Goal: Task Accomplishment & Management: Complete application form

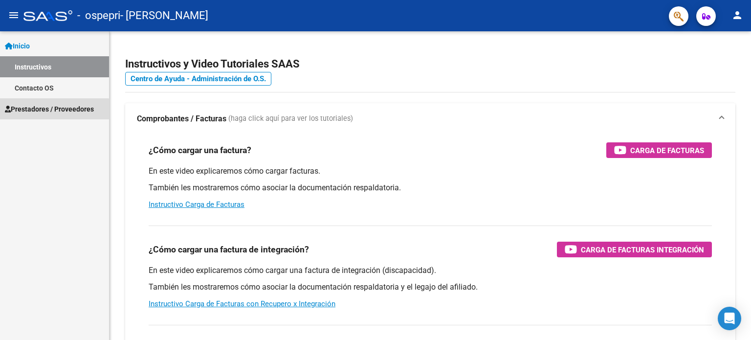
click at [33, 111] on span "Prestadores / Proveedores" at bounding box center [49, 109] width 89 height 11
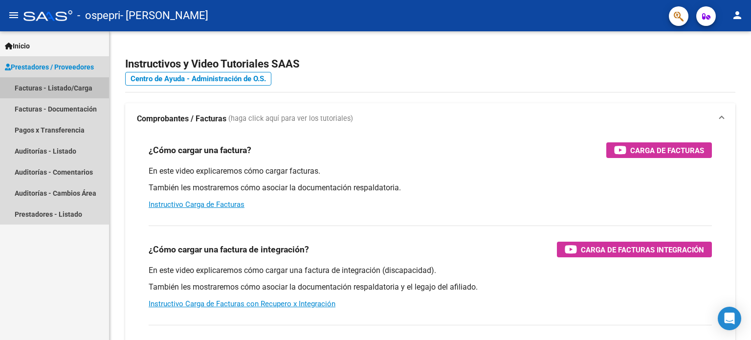
click at [34, 91] on link "Facturas - Listado/Carga" at bounding box center [54, 87] width 109 height 21
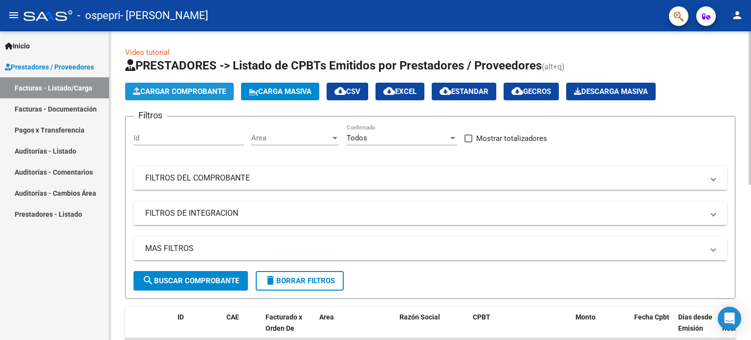
click at [170, 90] on span "Cargar Comprobante" at bounding box center [179, 91] width 93 height 9
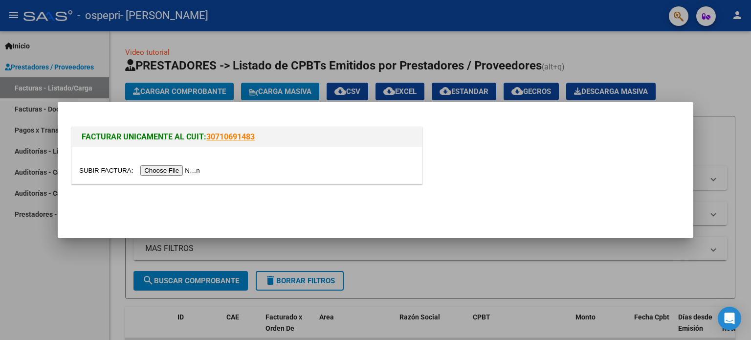
click at [83, 47] on div at bounding box center [375, 170] width 751 height 340
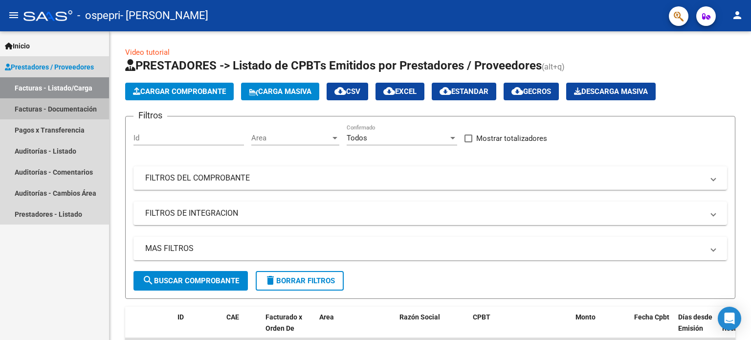
click at [74, 104] on link "Facturas - Documentación" at bounding box center [54, 108] width 109 height 21
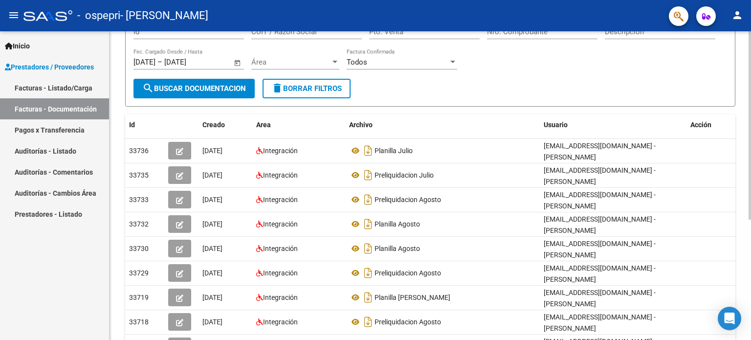
scroll to position [134, 0]
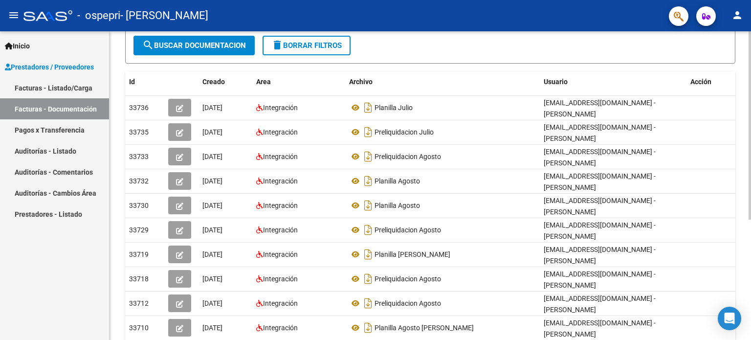
click at [751, 243] on div at bounding box center [750, 209] width 2 height 188
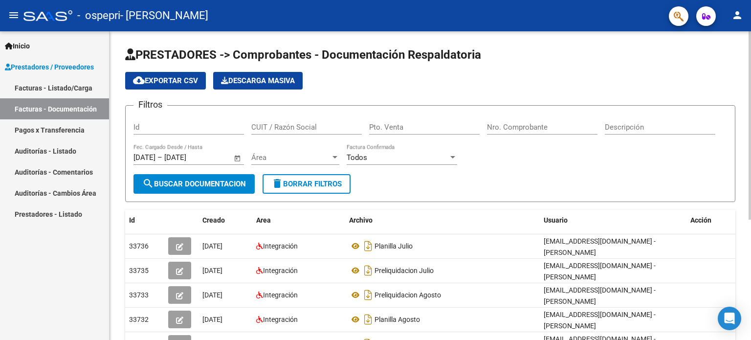
click at [751, 88] on div at bounding box center [750, 185] width 2 height 309
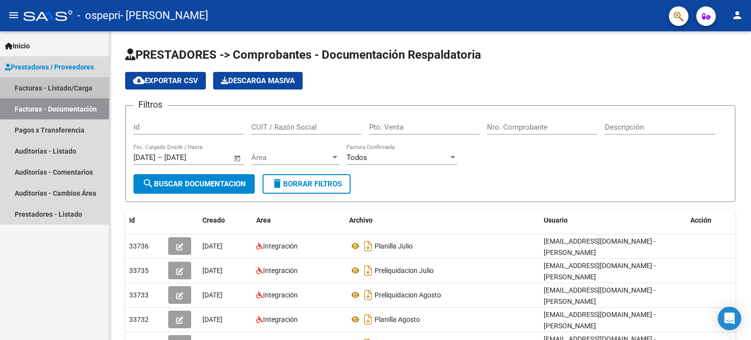
click at [73, 85] on link "Facturas - Listado/Carga" at bounding box center [54, 87] width 109 height 21
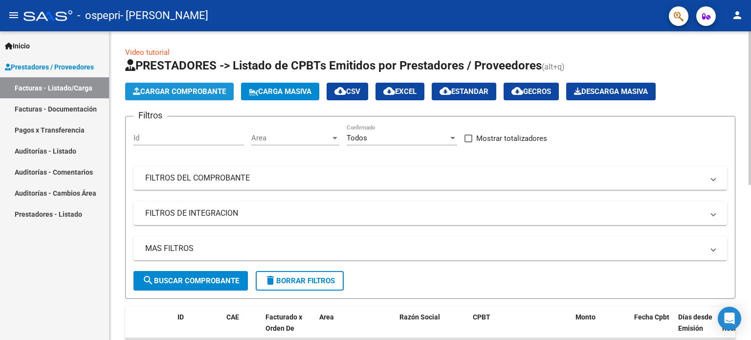
click at [208, 87] on span "Cargar Comprobante" at bounding box center [179, 91] width 93 height 9
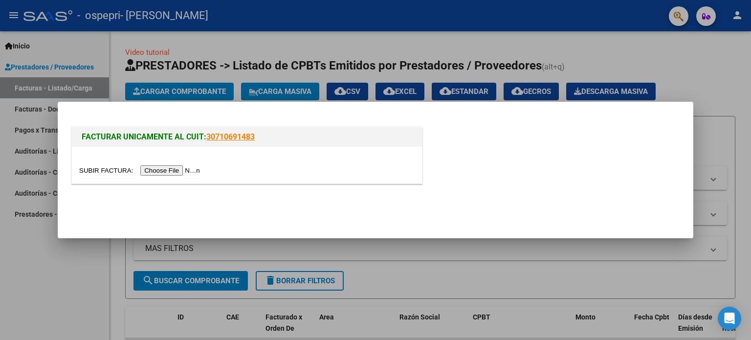
click at [197, 169] on input "file" at bounding box center [141, 170] width 124 height 10
click at [196, 172] on input "file" at bounding box center [141, 170] width 124 height 10
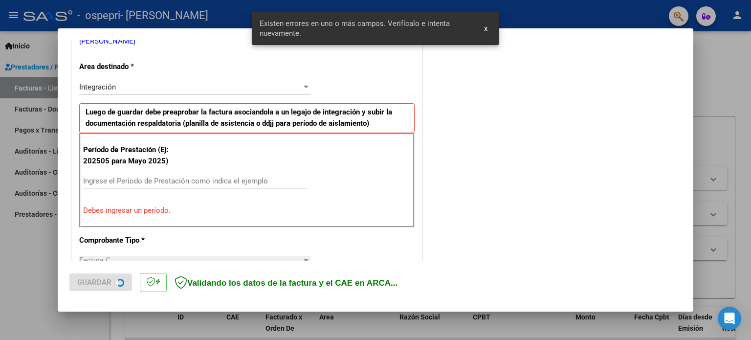
scroll to position [211, 0]
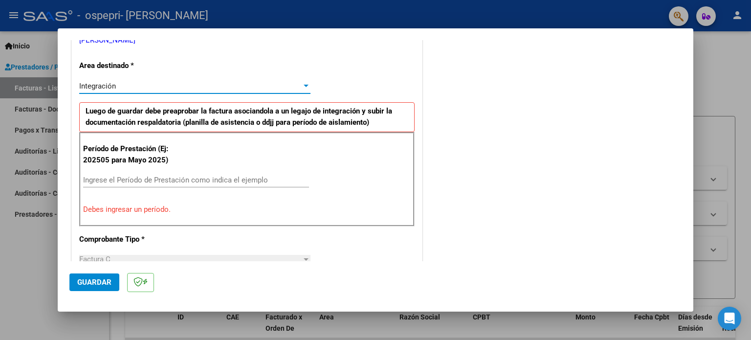
click at [304, 86] on div at bounding box center [306, 86] width 5 height 2
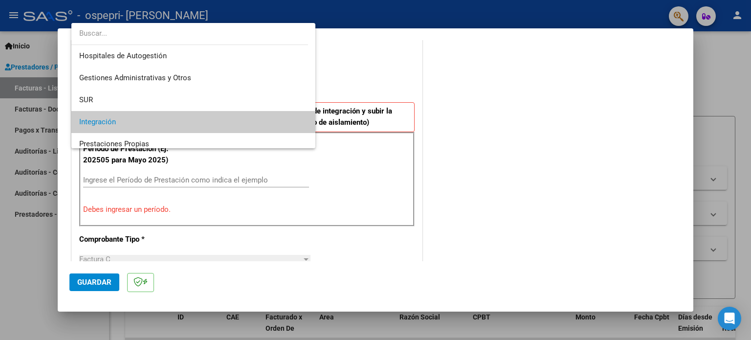
scroll to position [36, 0]
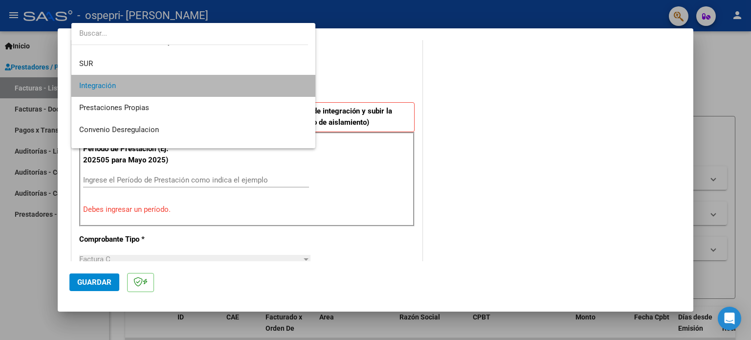
click at [291, 86] on span "Integración" at bounding box center [193, 86] width 229 height 22
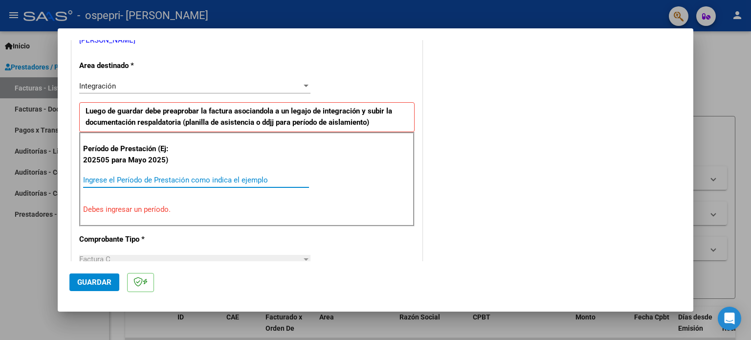
click at [225, 179] on input "Ingrese el Período de Prestación como indica el ejemplo" at bounding box center [196, 180] width 226 height 9
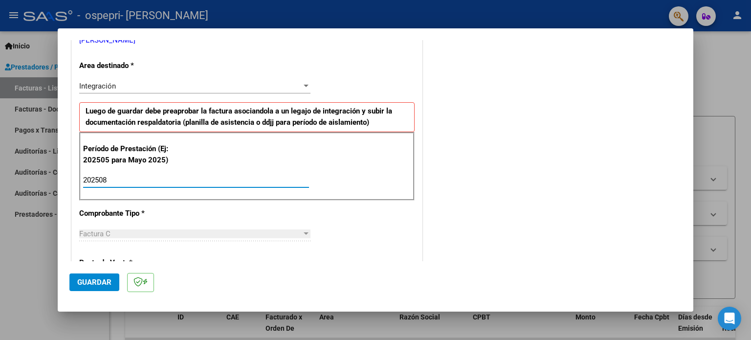
type input "202508"
click at [209, 230] on div "Factura C" at bounding box center [190, 233] width 223 height 9
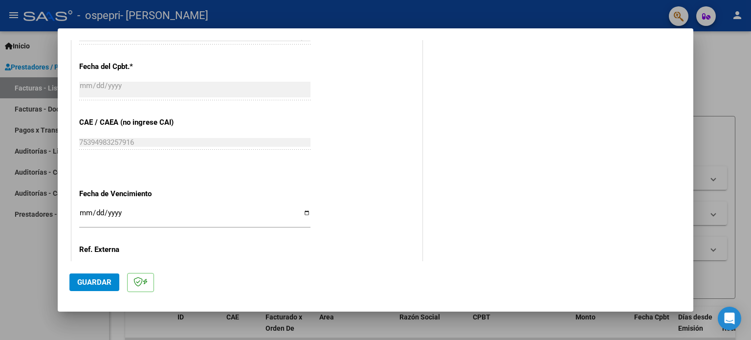
scroll to position [638, 0]
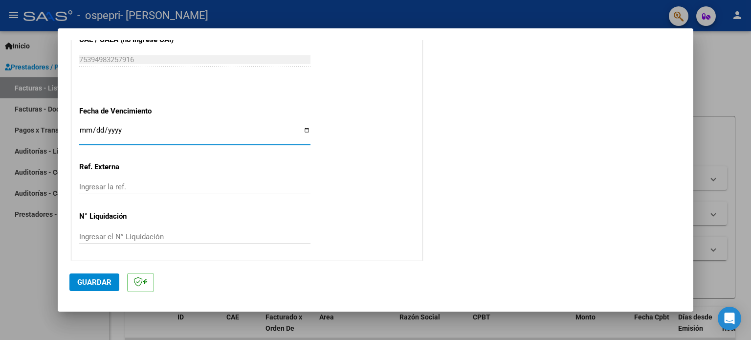
click at [305, 128] on input "Ingresar la fecha" at bounding box center [194, 134] width 231 height 16
type input "[DATE]"
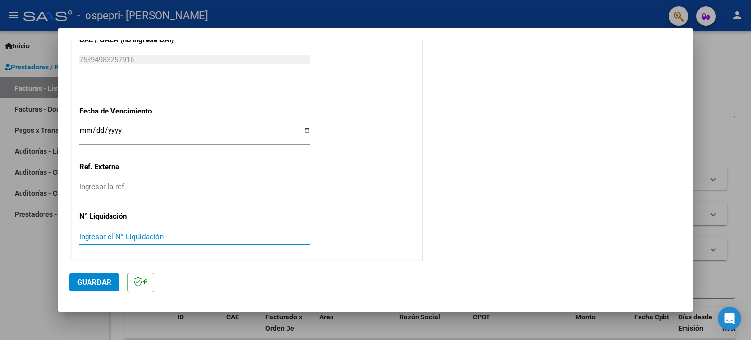
click at [202, 234] on input "Ingresar el N° Liquidación" at bounding box center [194, 236] width 231 height 9
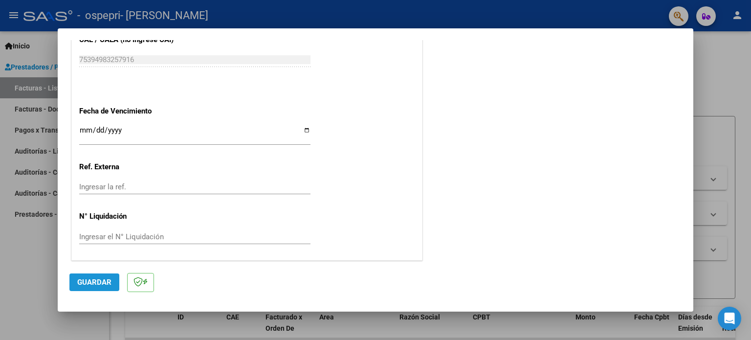
click at [106, 281] on span "Guardar" at bounding box center [94, 282] width 34 height 9
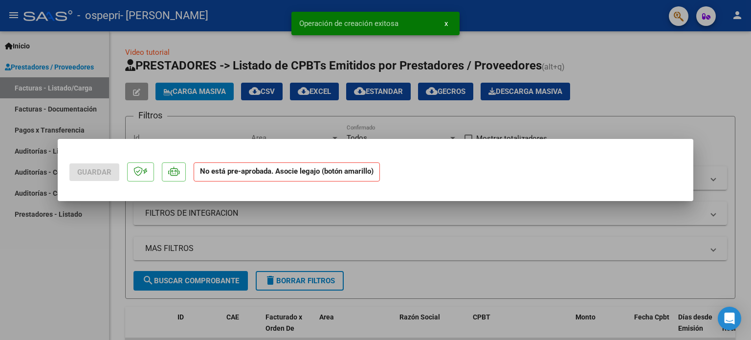
scroll to position [0, 0]
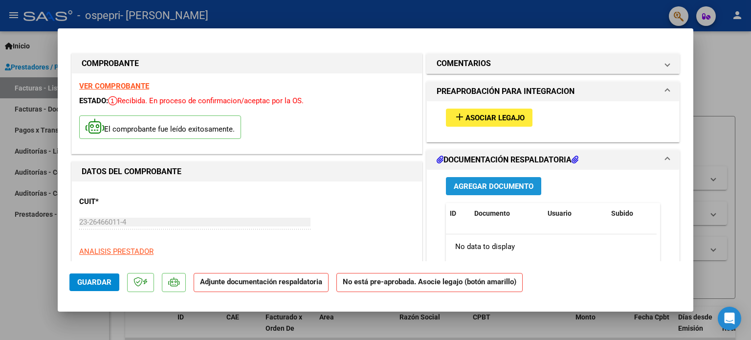
click at [524, 186] on span "Agregar Documento" at bounding box center [494, 186] width 80 height 9
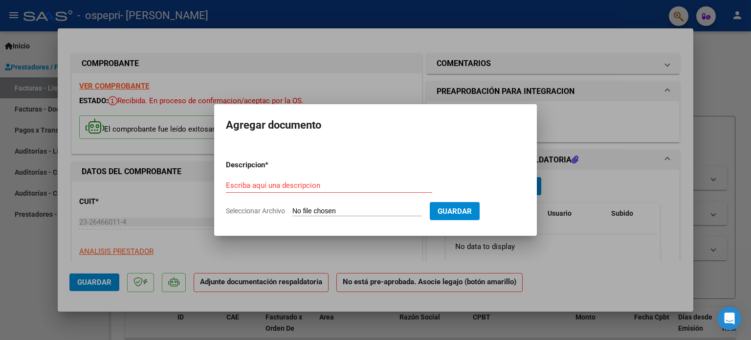
click at [407, 206] on app-file-uploader "Seleccionar Archivo" at bounding box center [328, 210] width 204 height 9
click at [362, 186] on input "Escriba aquí una descripcion" at bounding box center [329, 185] width 206 height 9
type input "PRELIQUIDACION"
click at [405, 212] on input "Seleccionar Archivo" at bounding box center [357, 211] width 130 height 9
type input "C:\fakepath\planilla [PERSON_NAME].pdf"
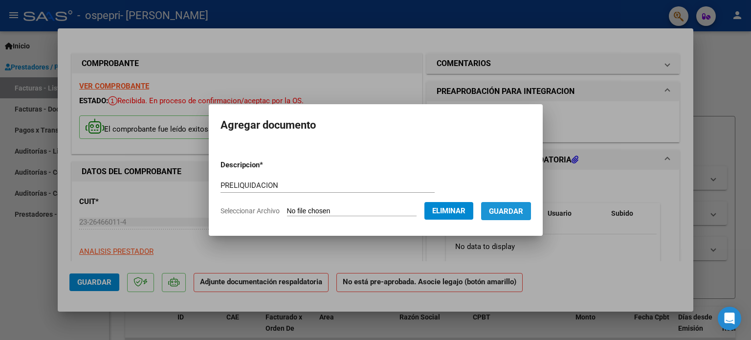
click at [495, 215] on button "Guardar" at bounding box center [506, 211] width 50 height 18
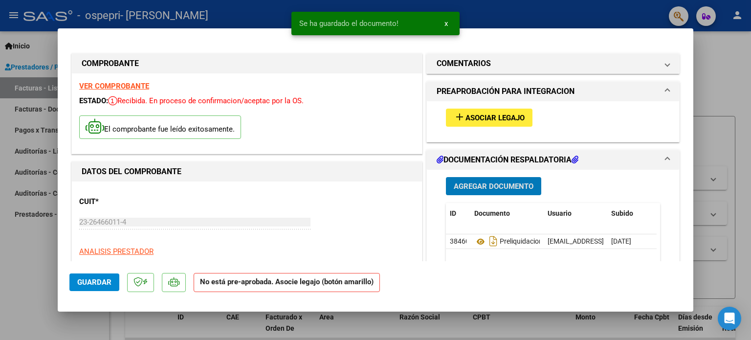
click at [505, 187] on span "Agregar Documento" at bounding box center [494, 186] width 80 height 9
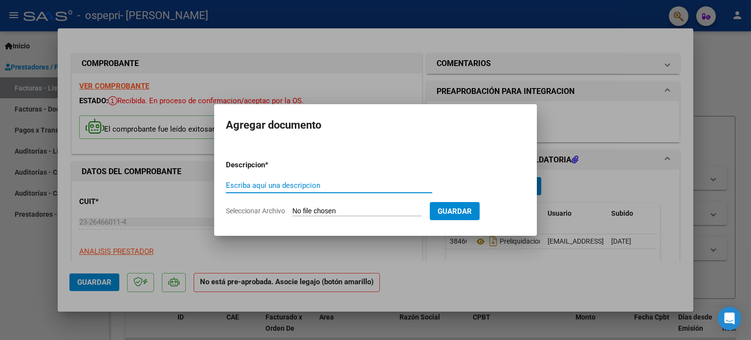
click at [318, 187] on input "Escriba aquí una descripcion" at bounding box center [329, 185] width 206 height 9
click at [311, 213] on input "Seleccionar Archivo" at bounding box center [357, 211] width 130 height 9
type input "C:\fakepath\planilla [PERSON_NAME].pdf"
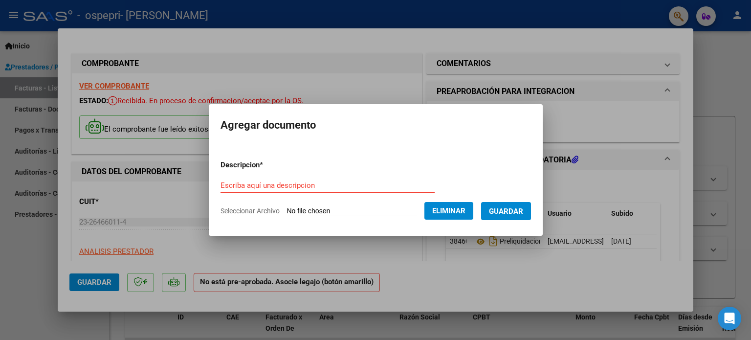
click at [310, 178] on div "Escriba aquí una descripcion" at bounding box center [328, 185] width 214 height 15
click at [395, 187] on input "Escriba aquí una descripcion" at bounding box center [328, 185] width 214 height 9
type input "Planilla Agosto"
click at [520, 211] on span "Guardar" at bounding box center [506, 211] width 34 height 9
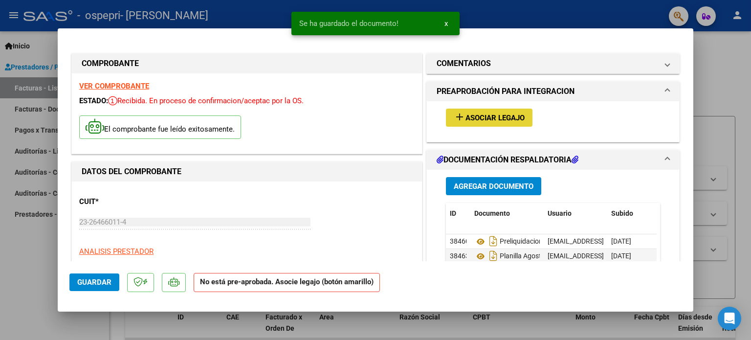
click at [475, 123] on button "add Asociar Legajo" at bounding box center [489, 118] width 87 height 18
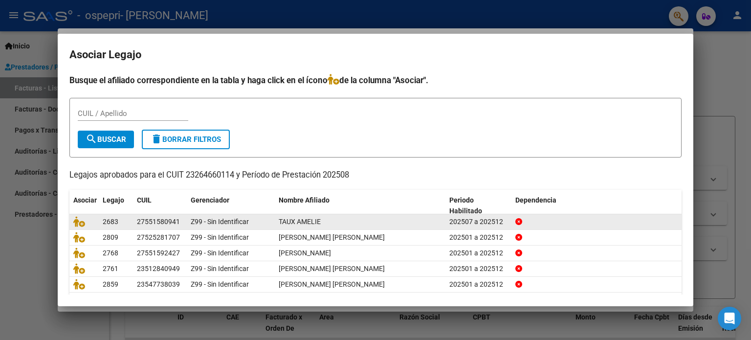
click at [291, 225] on div "TAUX AMELIE" at bounding box center [360, 221] width 163 height 11
click at [290, 223] on span "TAUX AMELIE" at bounding box center [300, 222] width 42 height 8
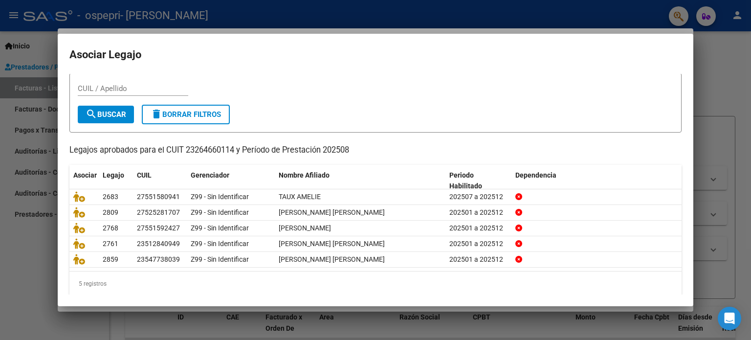
scroll to position [33, 0]
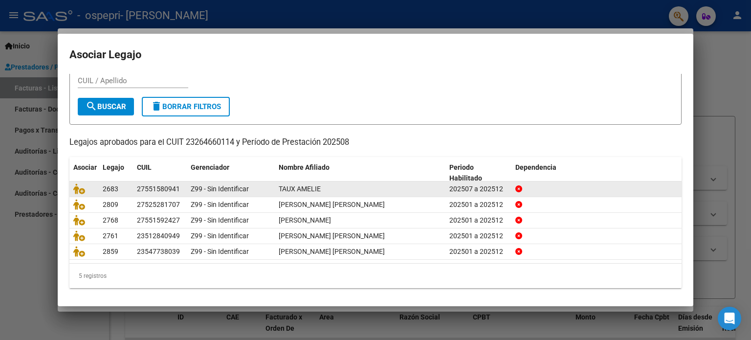
click at [325, 189] on div "TAUX AMELIE" at bounding box center [360, 188] width 163 height 11
click at [221, 186] on span "Z99 - Sin Identificar" at bounding box center [220, 189] width 58 height 8
click at [108, 188] on span "2683" at bounding box center [111, 189] width 16 height 8
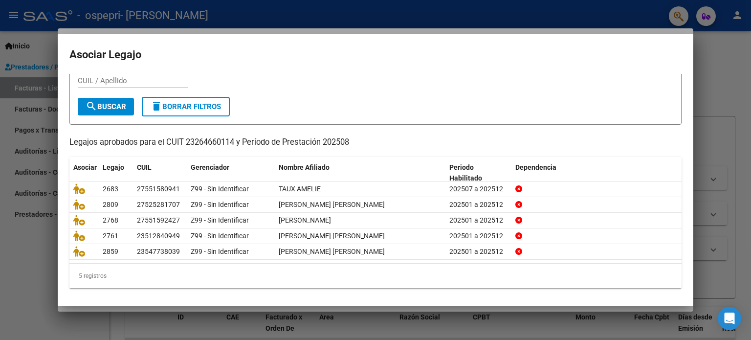
click at [105, 106] on span "search Buscar" at bounding box center [106, 106] width 41 height 9
click at [120, 80] on input "CUIL / Apellido" at bounding box center [133, 80] width 111 height 9
type input "taux"
click at [126, 102] on span "search Buscar" at bounding box center [106, 106] width 41 height 9
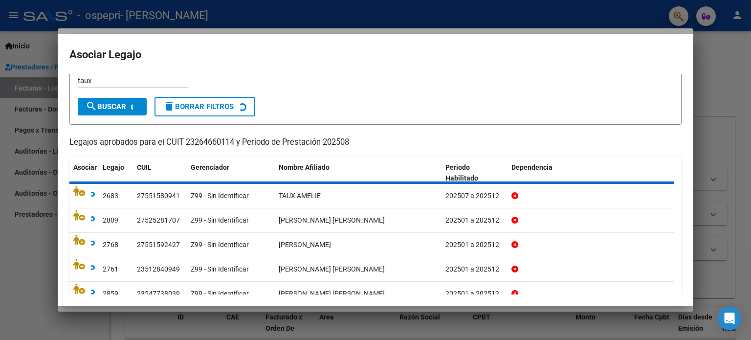
scroll to position [0, 0]
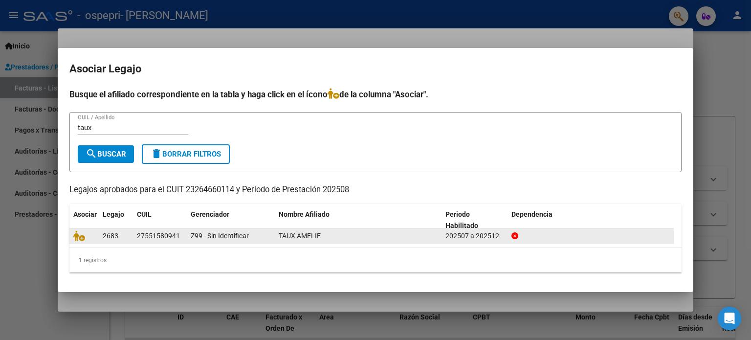
click at [311, 233] on span "TAUX AMELIE" at bounding box center [300, 236] width 42 height 8
click at [81, 237] on icon at bounding box center [79, 235] width 12 height 11
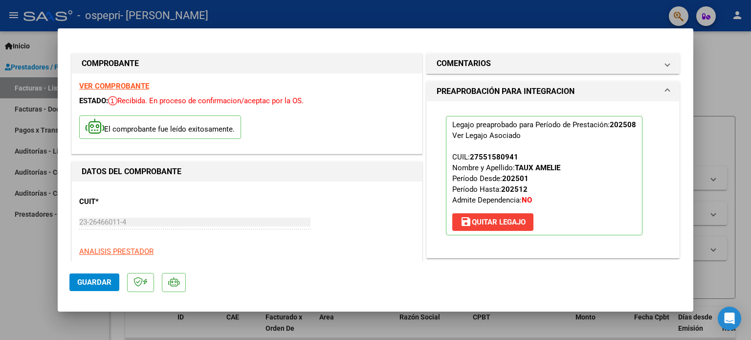
click at [719, 56] on div at bounding box center [375, 170] width 751 height 340
type input "$ 0,00"
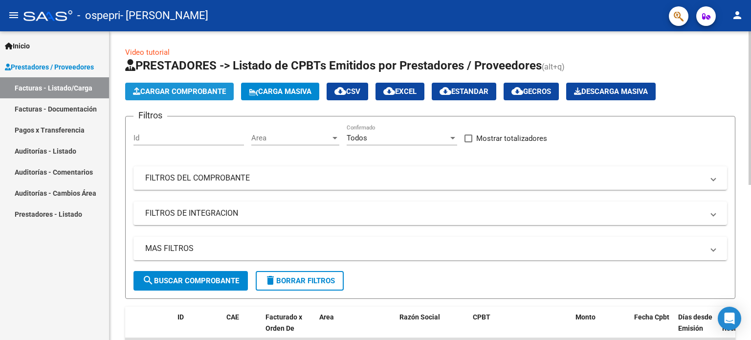
click at [210, 90] on span "Cargar Comprobante" at bounding box center [179, 91] width 93 height 9
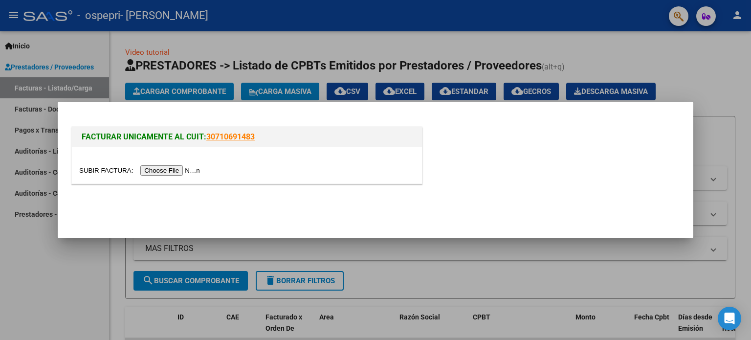
click at [182, 173] on input "file" at bounding box center [141, 170] width 124 height 10
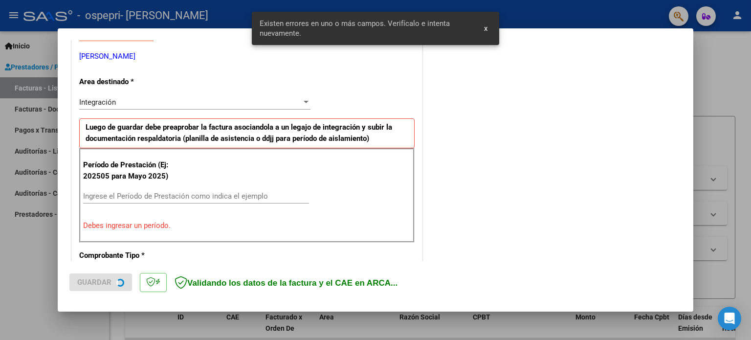
scroll to position [211, 0]
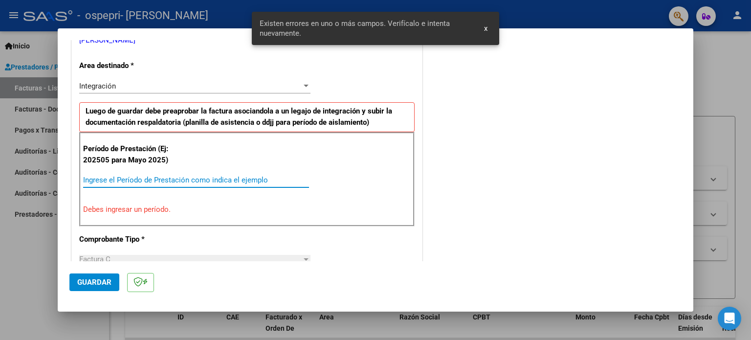
click at [223, 176] on input "Ingrese el Período de Prestación como indica el ejemplo" at bounding box center [196, 180] width 226 height 9
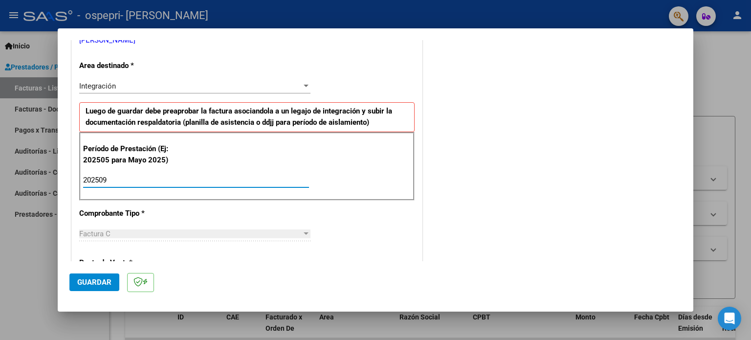
type input "202509"
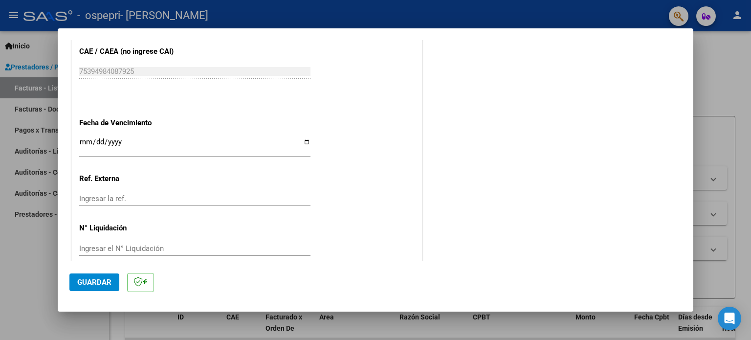
scroll to position [638, 0]
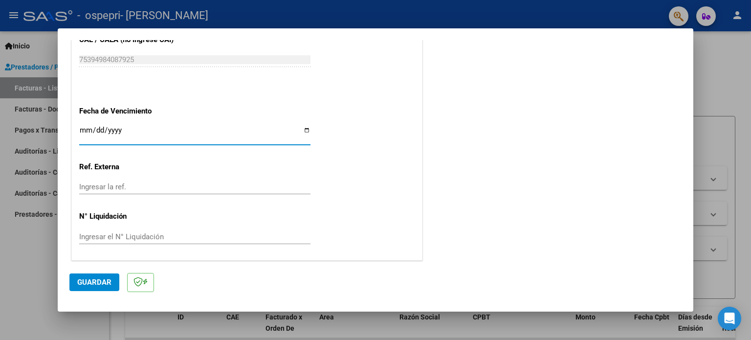
click at [302, 131] on input "Ingresar la fecha" at bounding box center [194, 134] width 231 height 16
type input "[DATE]"
click at [102, 278] on span "Guardar" at bounding box center [94, 282] width 34 height 9
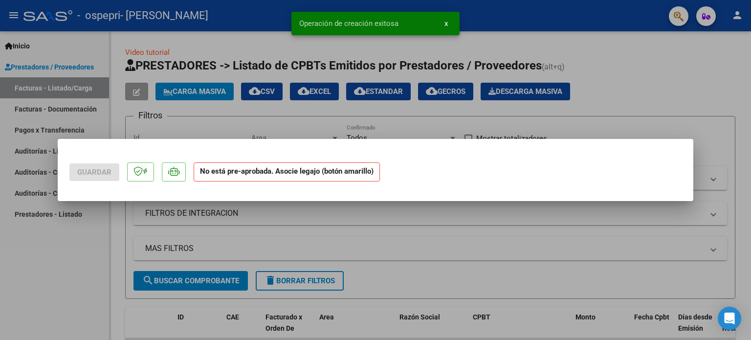
scroll to position [0, 0]
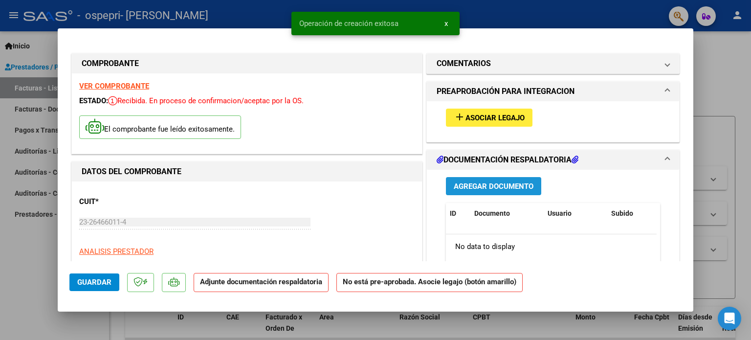
click at [480, 185] on span "Agregar Documento" at bounding box center [494, 186] width 80 height 9
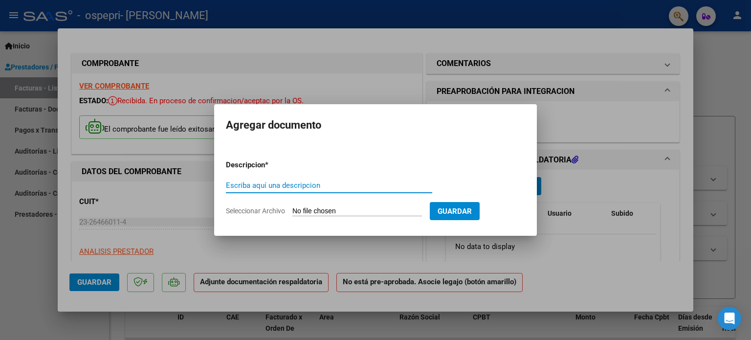
click at [292, 185] on input "Escriba aquí una descripcion" at bounding box center [329, 185] width 206 height 9
click at [317, 205] on form "Descripcion * Escriba aquí una descripcion Seleccionar Archivo Guardar" at bounding box center [375, 187] width 299 height 71
click at [319, 212] on input "Seleccionar Archivo" at bounding box center [357, 211] width 130 height 9
type input "C:\fakepath\apfmimpresionpreliq.pdf"
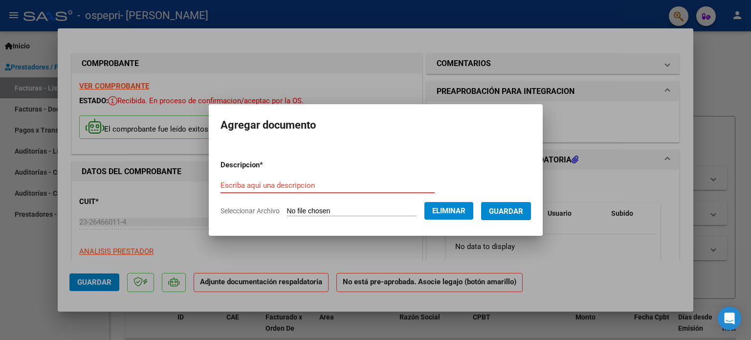
click at [291, 184] on input "Escriba aquí una descripcion" at bounding box center [328, 185] width 214 height 9
type input "Preliquidacion septiembre"
click at [511, 211] on span "Guardar" at bounding box center [506, 211] width 34 height 9
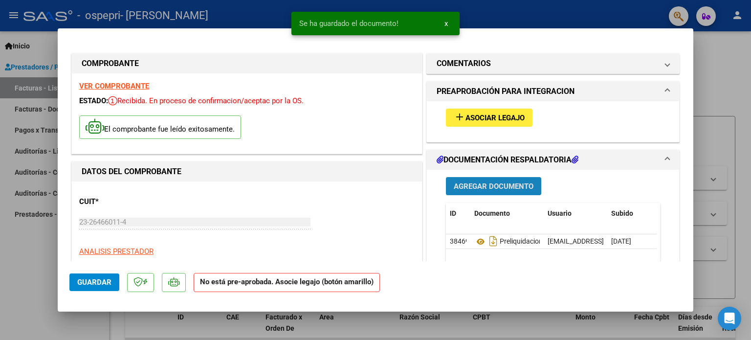
click at [513, 186] on span "Agregar Documento" at bounding box center [494, 186] width 80 height 9
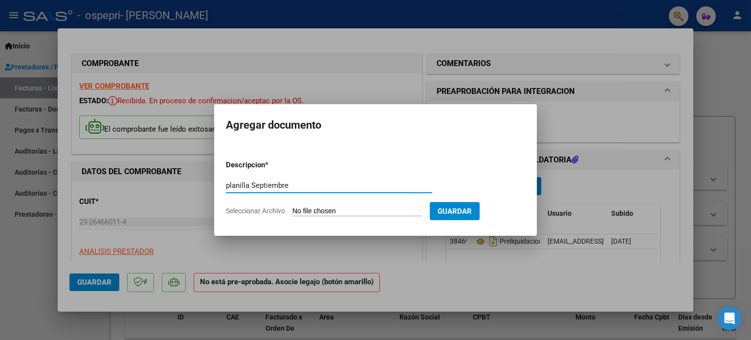
type input "planilla Septiembre"
drag, startPoint x: 417, startPoint y: 213, endPoint x: 357, endPoint y: 209, distance: 59.8
click at [357, 209] on input "Seleccionar Archivo" at bounding box center [357, 211] width 130 height 9
type input "C:\fakepath\planilla amelie Septiembre.pdf"
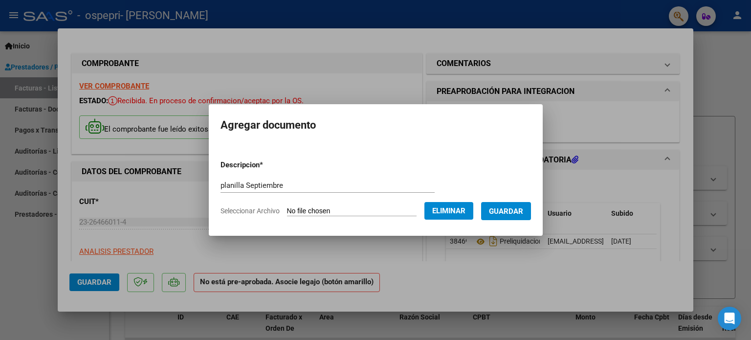
click at [513, 204] on button "Guardar" at bounding box center [506, 211] width 50 height 18
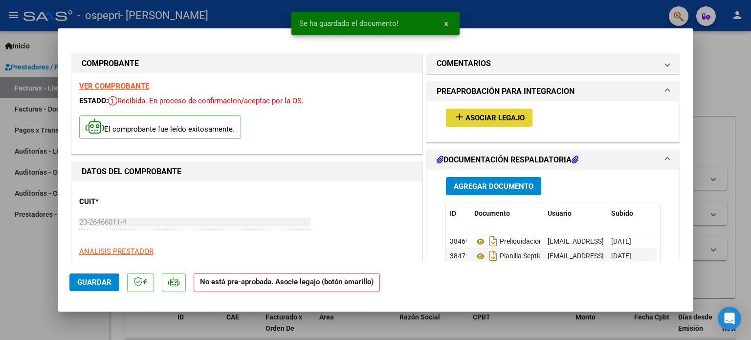
click at [454, 114] on mat-icon "add" at bounding box center [460, 117] width 12 height 12
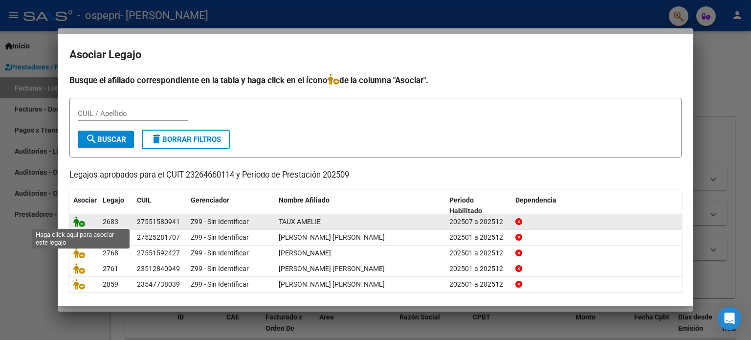
click at [82, 224] on icon at bounding box center [79, 221] width 12 height 11
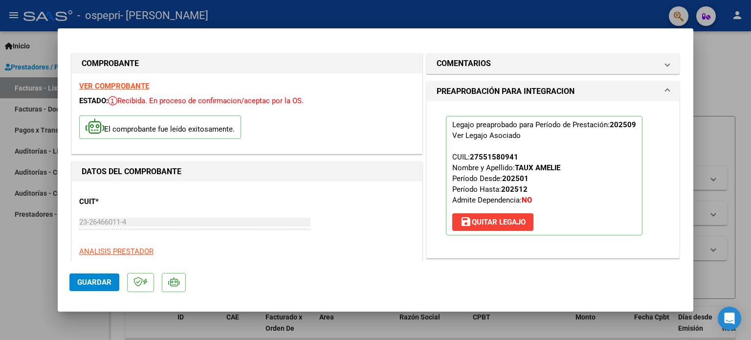
scroll to position [336, 0]
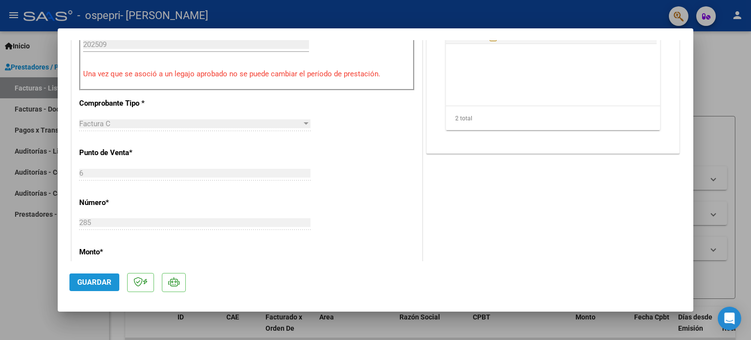
click at [99, 279] on span "Guardar" at bounding box center [94, 282] width 34 height 9
click at [730, 90] on div at bounding box center [375, 170] width 751 height 340
type input "$ 0,00"
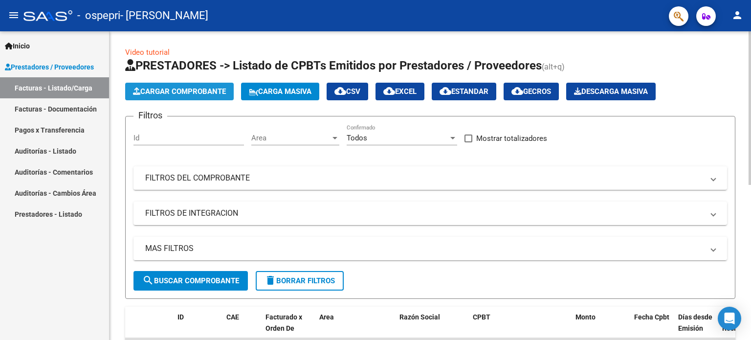
click at [164, 92] on span "Cargar Comprobante" at bounding box center [179, 91] width 93 height 9
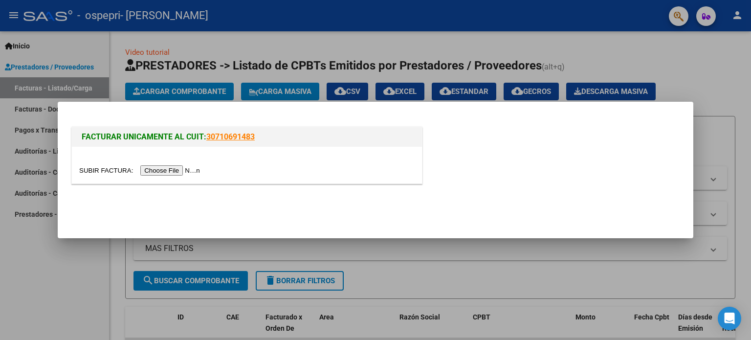
click at [183, 171] on input "file" at bounding box center [141, 170] width 124 height 10
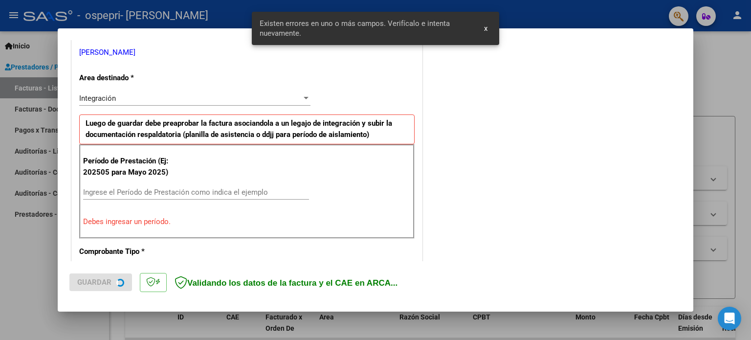
scroll to position [211, 0]
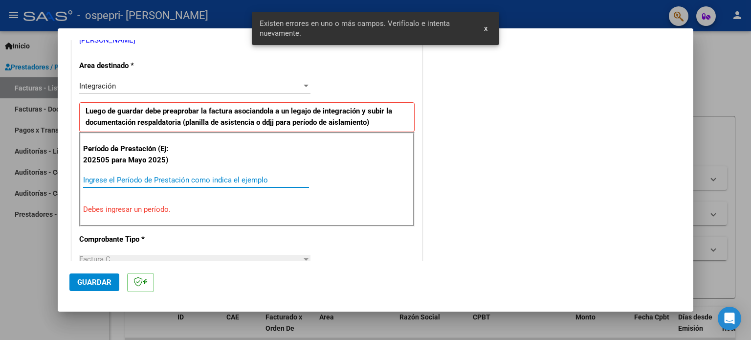
click at [191, 179] on input "Ingrese el Período de Prestación como indica el ejemplo" at bounding box center [196, 180] width 226 height 9
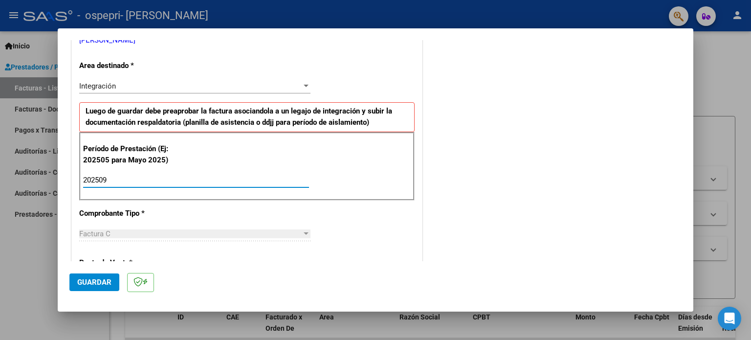
type input "202509"
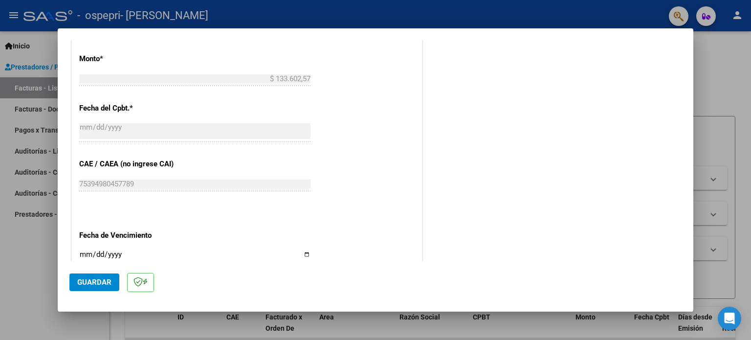
scroll to position [530, 0]
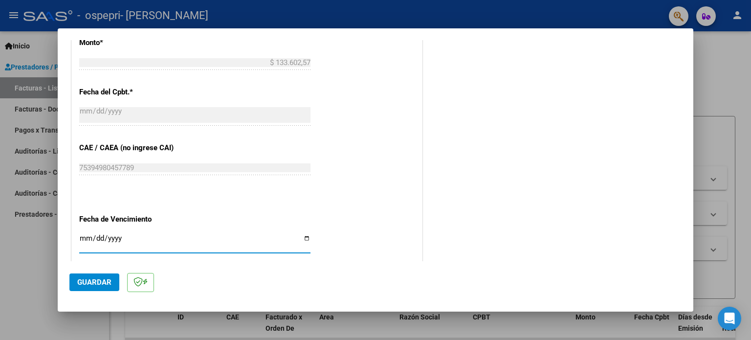
click at [305, 234] on input "Ingresar la fecha" at bounding box center [194, 242] width 231 height 16
type input "[DATE]"
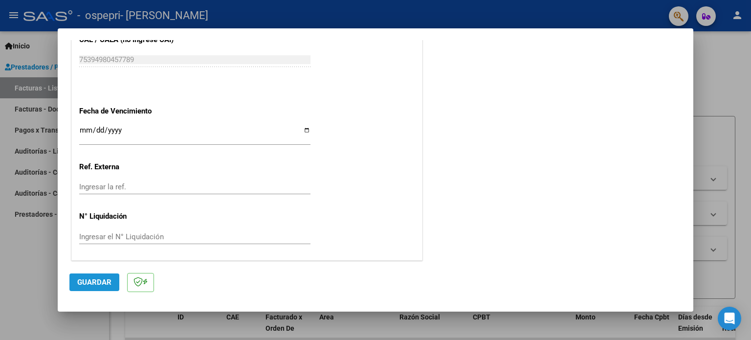
click at [79, 284] on span "Guardar" at bounding box center [94, 282] width 34 height 9
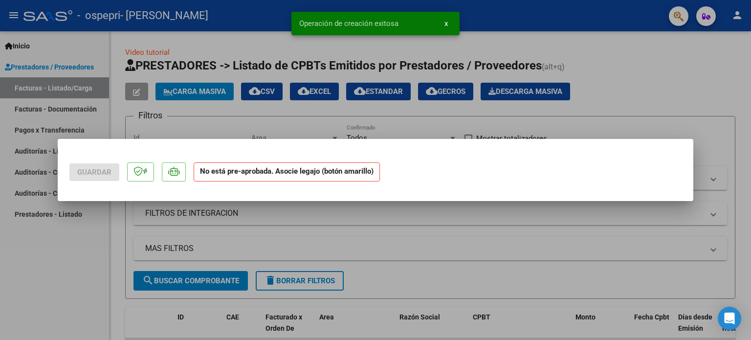
scroll to position [0, 0]
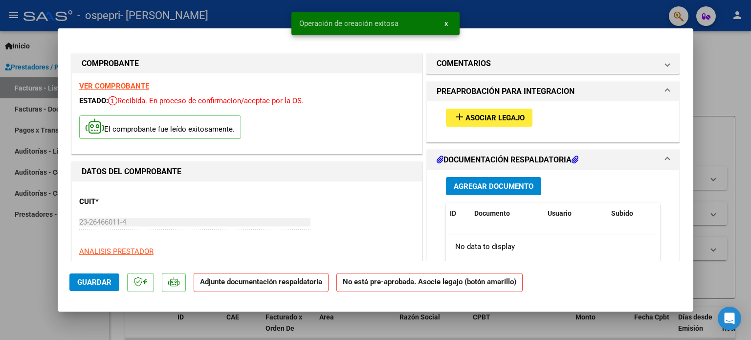
click at [504, 185] on span "Agregar Documento" at bounding box center [494, 186] width 80 height 9
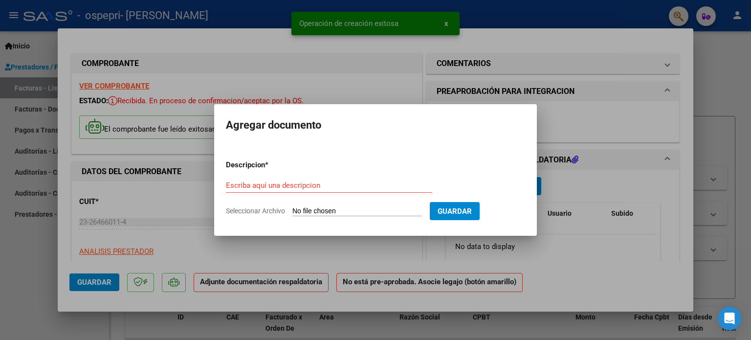
click at [359, 209] on input "Seleccionar Archivo" at bounding box center [357, 211] width 130 height 9
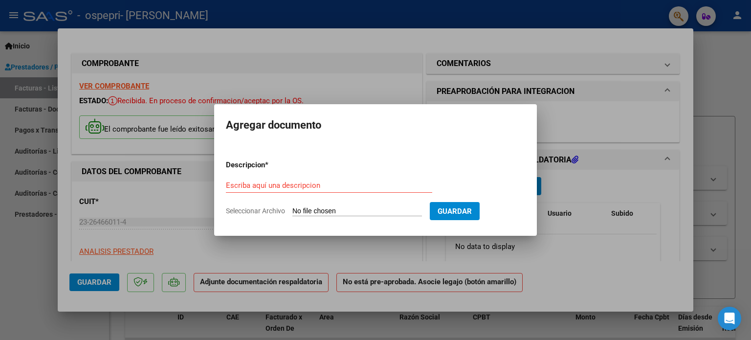
type input "C:\fakepath\apfmimpresionpreliq.pdf"
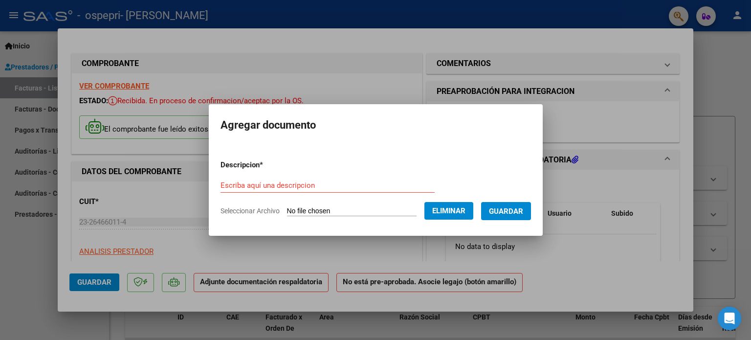
click at [289, 179] on div "Escriba aquí una descripcion" at bounding box center [328, 185] width 214 height 15
type input "Preliquidacion"
click at [513, 214] on span "Guardar" at bounding box center [506, 211] width 34 height 9
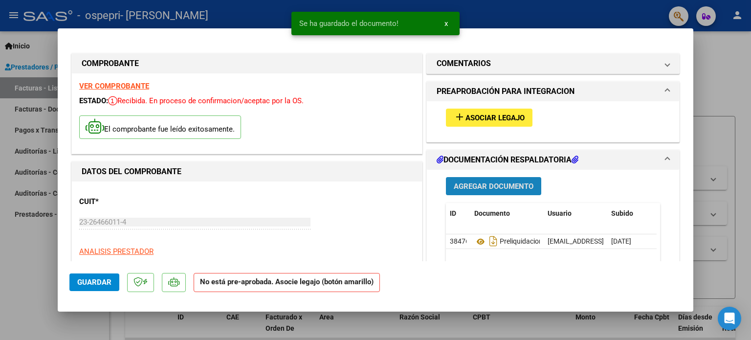
click at [524, 184] on span "Agregar Documento" at bounding box center [494, 186] width 80 height 9
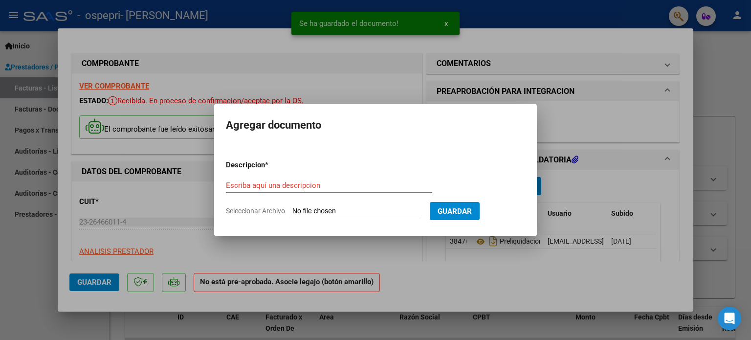
click at [306, 213] on input "Seleccionar Archivo" at bounding box center [357, 211] width 130 height 9
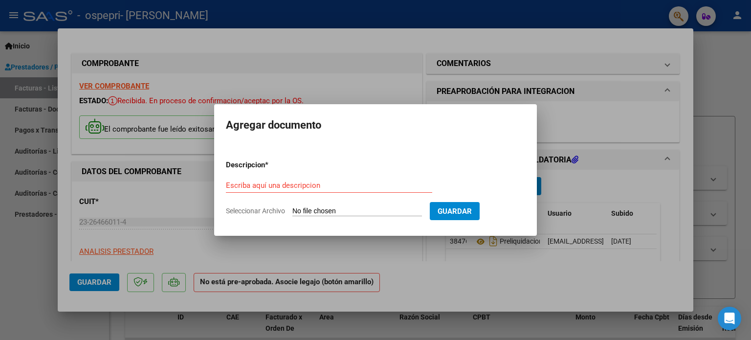
type input "C:\fakepath\planilla SEPT [PERSON_NAME].pdf"
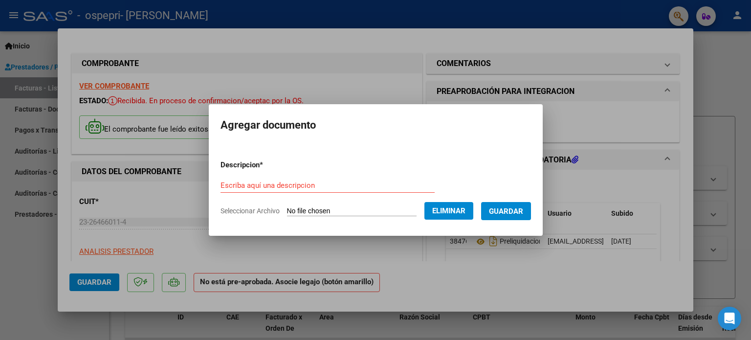
click at [338, 176] on form "Descripcion * Escriba aquí una descripcion Seleccionar Archivo Eliminar Guardar" at bounding box center [376, 187] width 311 height 71
click at [324, 184] on input "Escriba aquí una descripcion" at bounding box center [328, 185] width 214 height 9
type input "Planilla Sept"
click at [529, 205] on button "Guardar" at bounding box center [506, 211] width 50 height 18
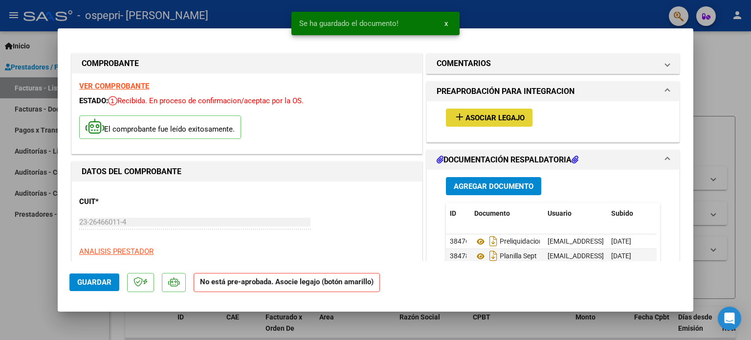
click at [504, 113] on span "add Asociar Legajo" at bounding box center [489, 117] width 71 height 9
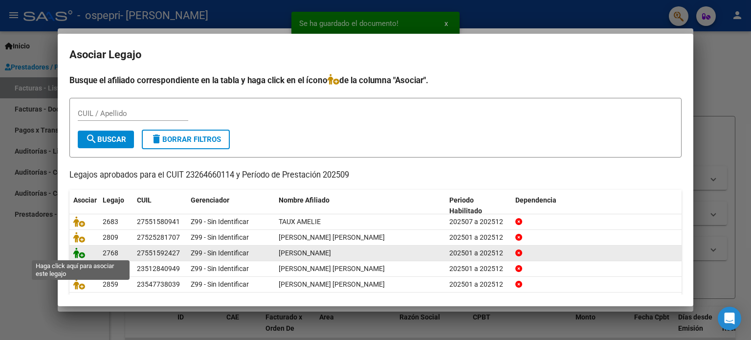
click at [83, 255] on icon at bounding box center [79, 252] width 12 height 11
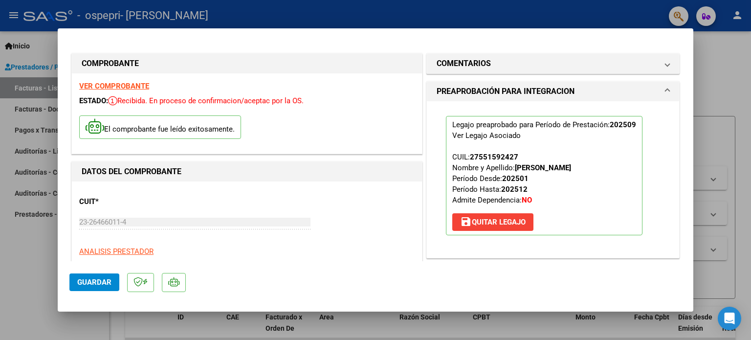
click at [717, 72] on div at bounding box center [375, 170] width 751 height 340
type input "$ 0,00"
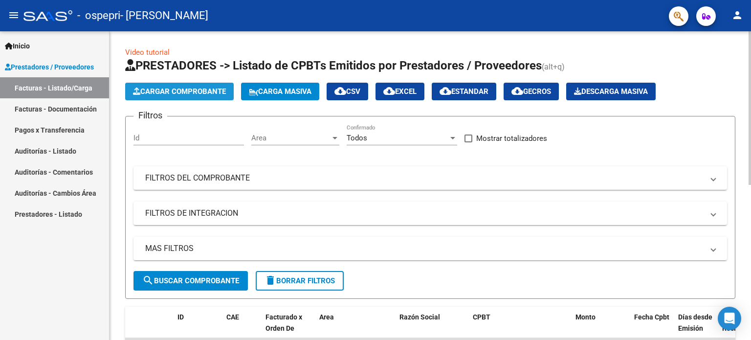
click at [197, 94] on span "Cargar Comprobante" at bounding box center [179, 91] width 93 height 9
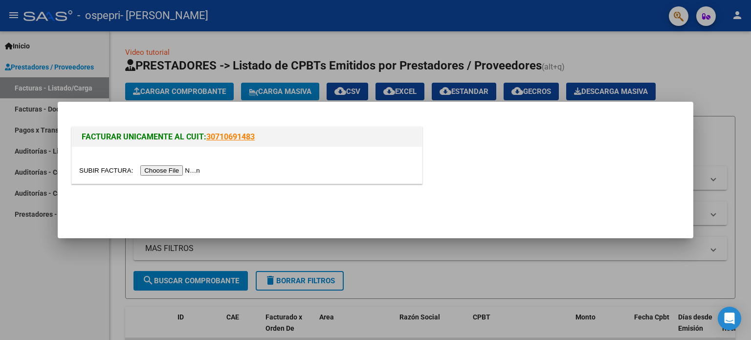
click at [164, 174] on input "file" at bounding box center [141, 170] width 124 height 10
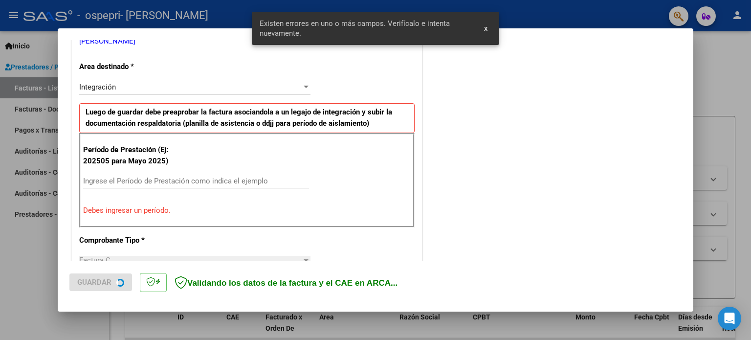
scroll to position [211, 0]
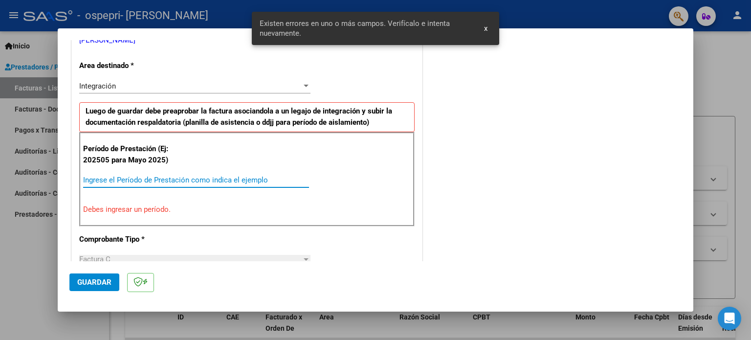
click at [235, 180] on input "Ingrese el Período de Prestación como indica el ejemplo" at bounding box center [196, 180] width 226 height 9
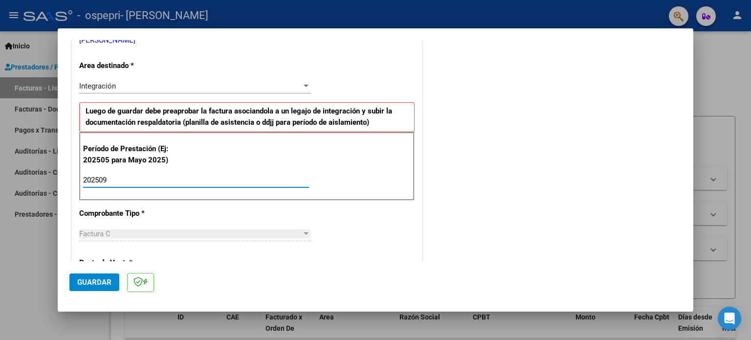
type input "202509"
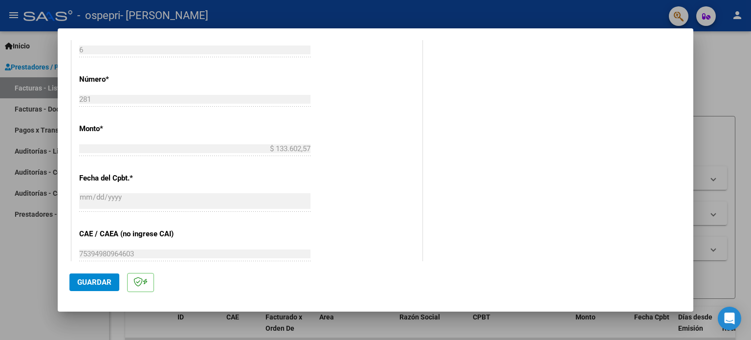
scroll to position [534, 0]
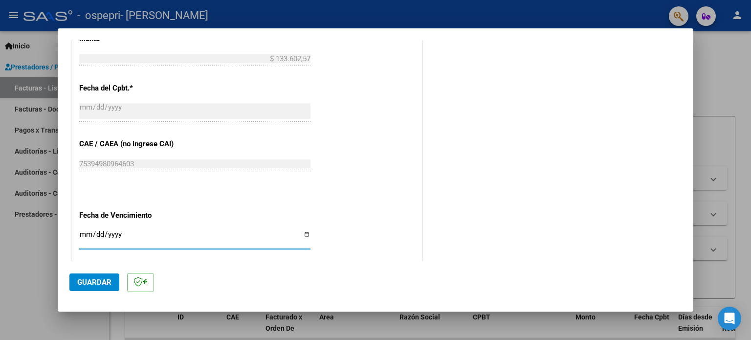
click at [302, 231] on input "Ingresar la fecha" at bounding box center [194, 238] width 231 height 16
type input "[DATE]"
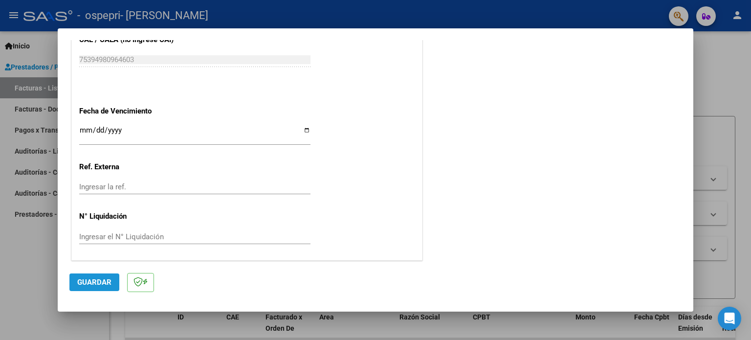
click at [92, 277] on button "Guardar" at bounding box center [94, 282] width 50 height 18
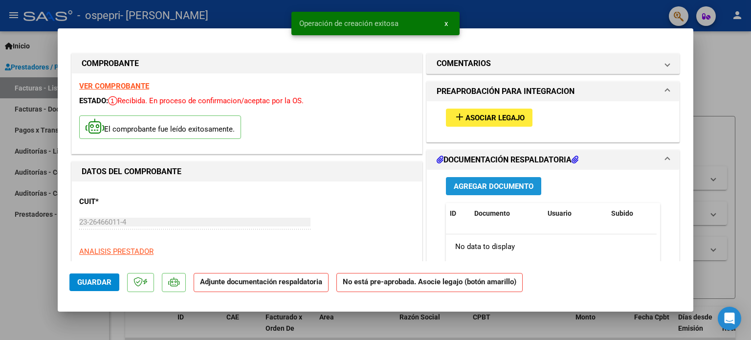
click at [483, 182] on span "Agregar Documento" at bounding box center [494, 186] width 80 height 9
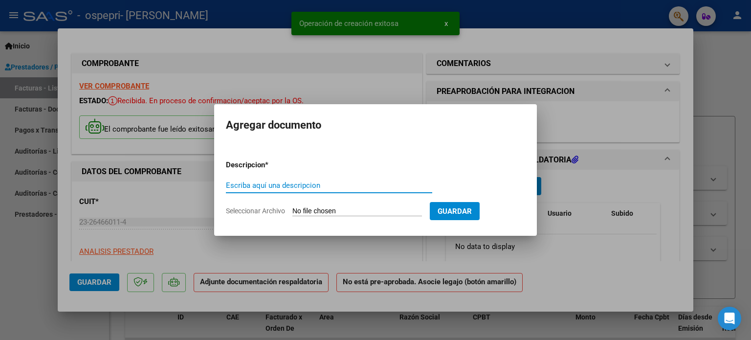
click at [357, 211] on input "Seleccionar Archivo" at bounding box center [357, 211] width 130 height 9
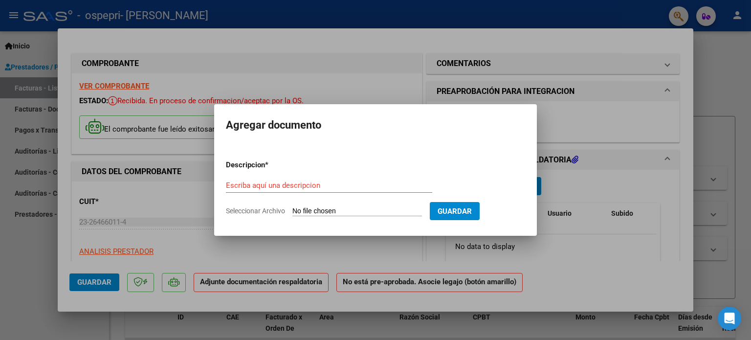
type input "C:\fakepath\apfmimpresionpreliq.pdf"
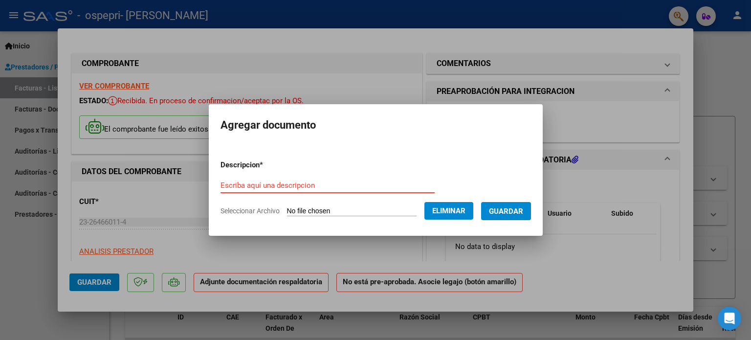
click at [362, 185] on input "Escriba aquí una descripcion" at bounding box center [328, 185] width 214 height 9
type input "preliquidacion sept"
click at [516, 216] on button "Guardar" at bounding box center [506, 211] width 50 height 18
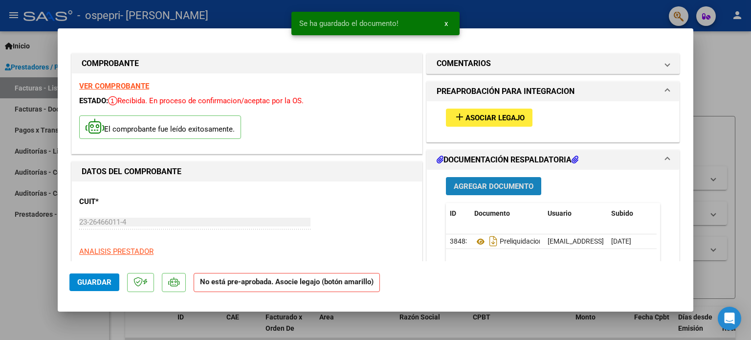
click at [518, 184] on span "Agregar Documento" at bounding box center [494, 186] width 80 height 9
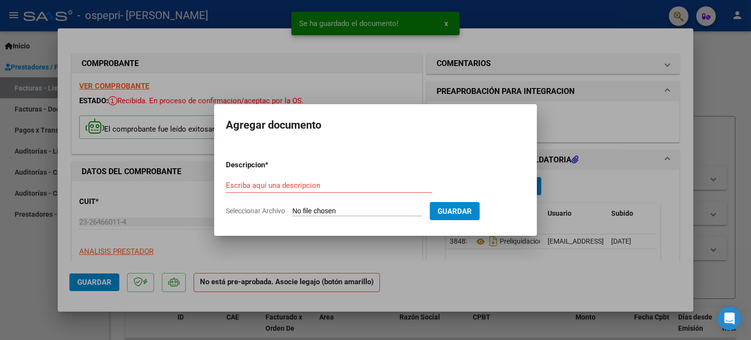
click at [330, 209] on input "Seleccionar Archivo" at bounding box center [357, 211] width 130 height 9
type input "C:\fakepath\planilla sept [PERSON_NAME].pdf"
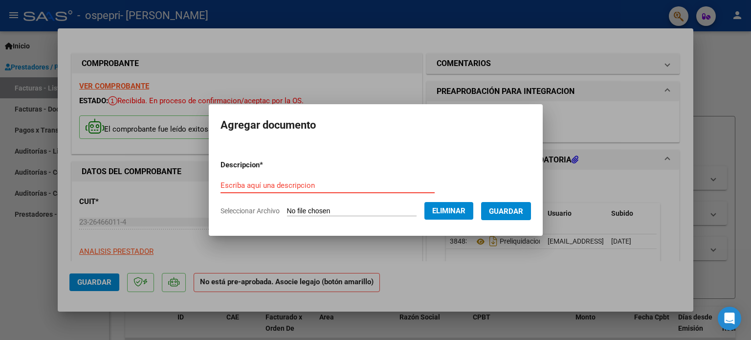
click at [306, 178] on div "Escriba aquí una descripcion" at bounding box center [328, 185] width 214 height 15
type input "Planilla Sept"
click at [507, 212] on span "Guardar" at bounding box center [506, 211] width 34 height 9
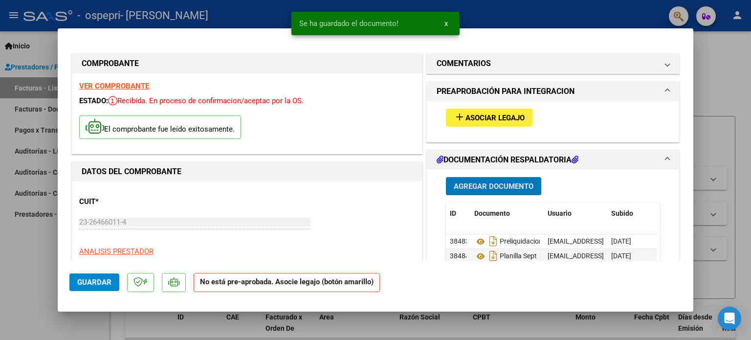
click at [499, 120] on span "Asociar Legajo" at bounding box center [495, 117] width 59 height 9
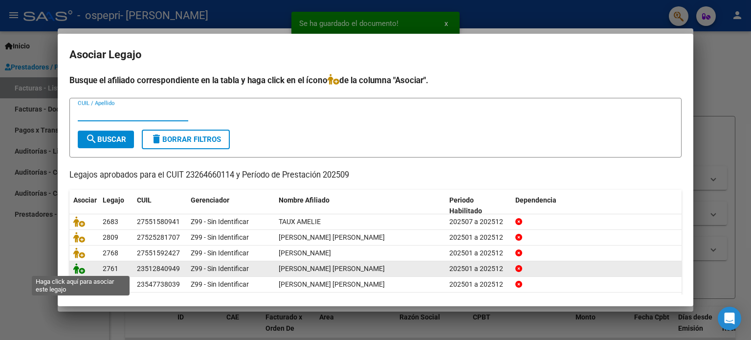
click at [81, 267] on icon at bounding box center [79, 268] width 12 height 11
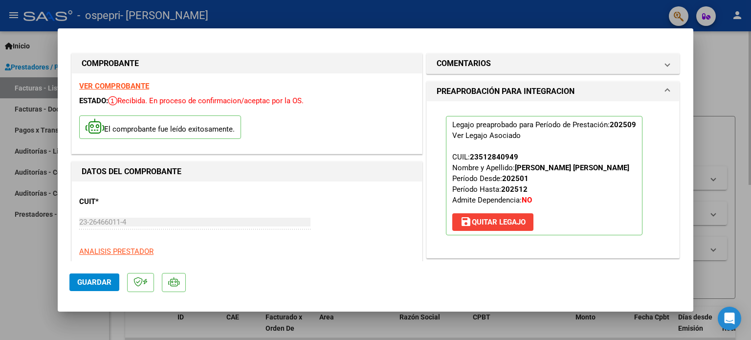
drag, startPoint x: 697, startPoint y: 77, endPoint x: 705, endPoint y: 109, distance: 33.3
click at [705, 109] on div at bounding box center [375, 170] width 751 height 340
type input "$ 0,00"
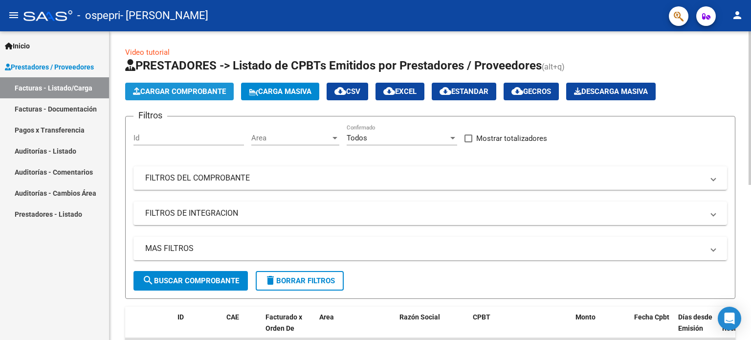
click at [211, 91] on span "Cargar Comprobante" at bounding box center [179, 91] width 93 height 9
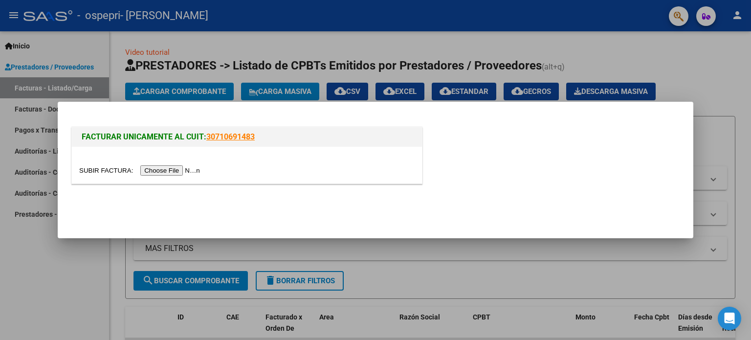
click at [180, 175] on input "file" at bounding box center [141, 170] width 124 height 10
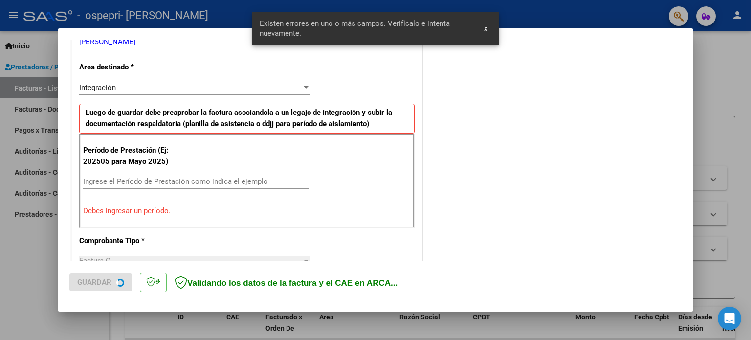
scroll to position [211, 0]
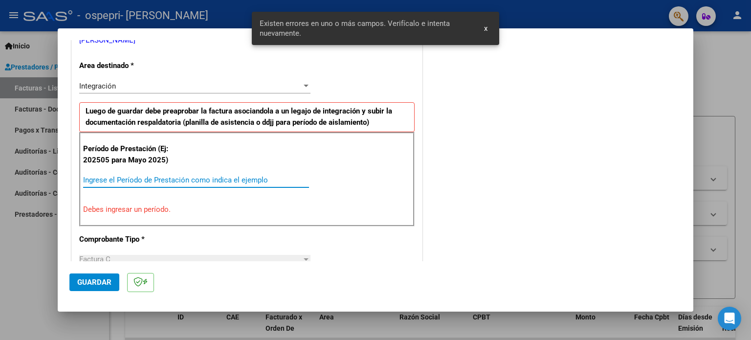
click at [203, 179] on input "Ingrese el Período de Prestación como indica el ejemplo" at bounding box center [196, 180] width 226 height 9
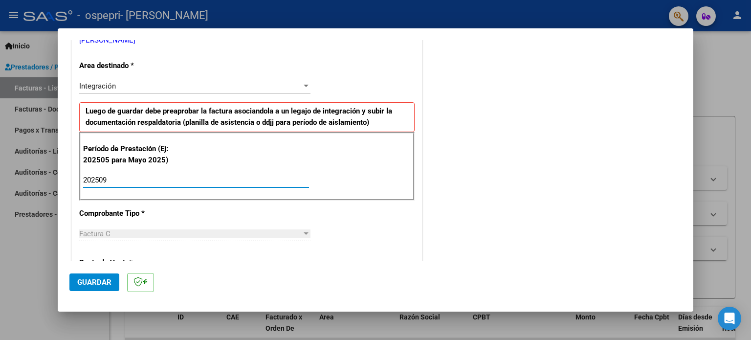
type input "202509"
click at [693, 131] on mat-dialog-content "COMPROBANTE VER COMPROBANTE El comprobante fue leído exitosamente. DATOS DEL CO…" at bounding box center [376, 150] width 636 height 221
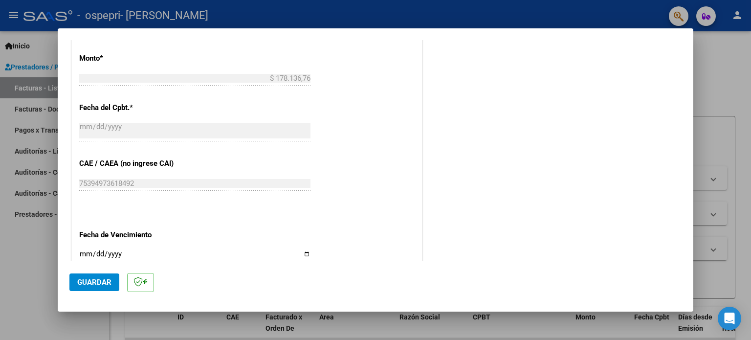
scroll to position [539, 0]
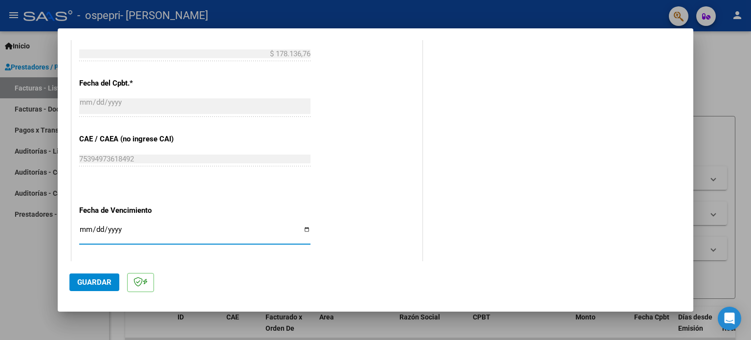
click at [306, 231] on input "Ingresar la fecha" at bounding box center [194, 233] width 231 height 16
type input "[DATE]"
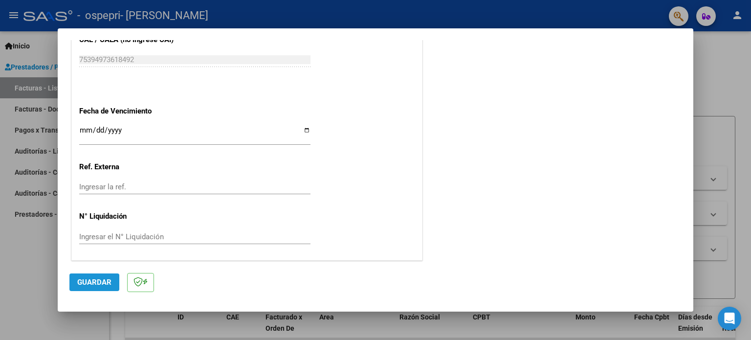
click at [71, 290] on button "Guardar" at bounding box center [94, 282] width 50 height 18
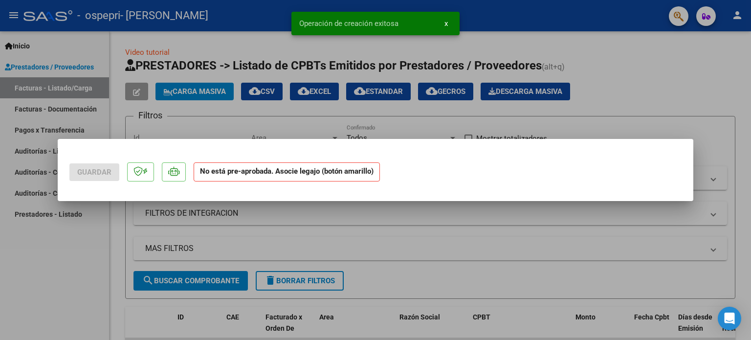
scroll to position [0, 0]
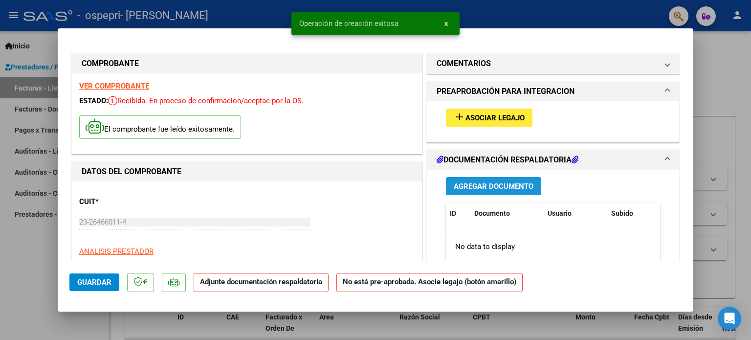
click at [487, 187] on span "Agregar Documento" at bounding box center [494, 186] width 80 height 9
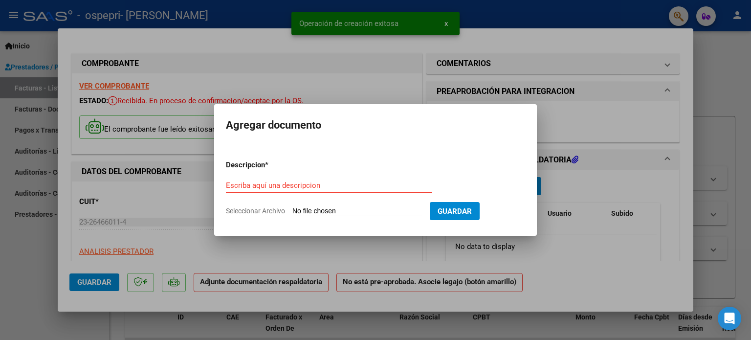
click at [329, 207] on input "Seleccionar Archivo" at bounding box center [357, 211] width 130 height 9
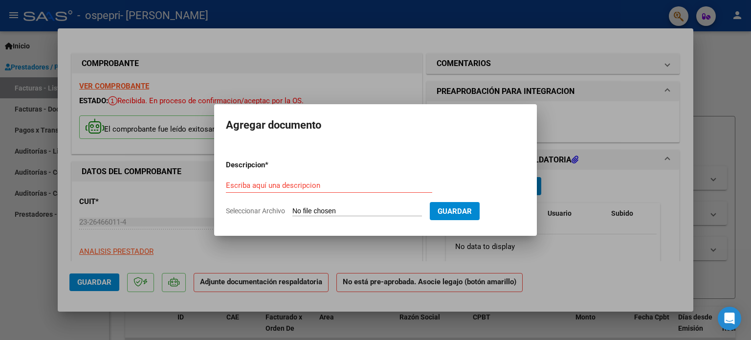
type input "C:\fakepath\apfmimpresionpreliq.pdf"
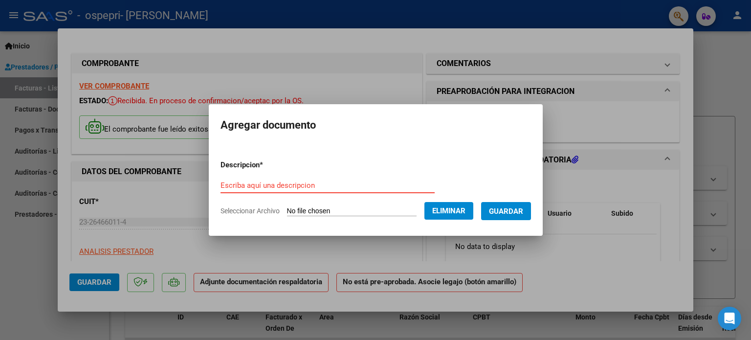
click at [290, 181] on input "Escriba aquí una descripcion" at bounding box center [328, 185] width 214 height 9
type input "Preliquidacion"
click at [505, 211] on span "Guardar" at bounding box center [506, 211] width 34 height 9
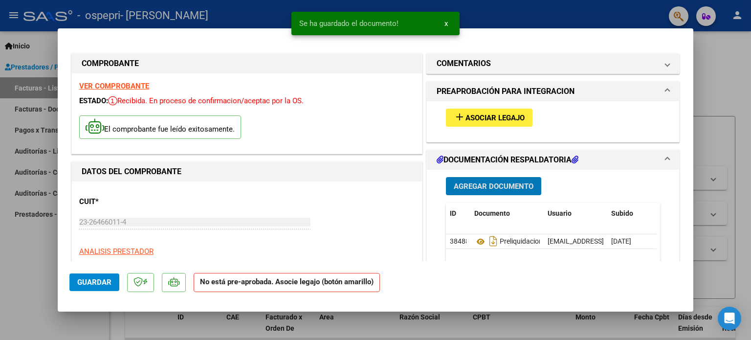
click at [516, 182] on span "Agregar Documento" at bounding box center [494, 186] width 80 height 9
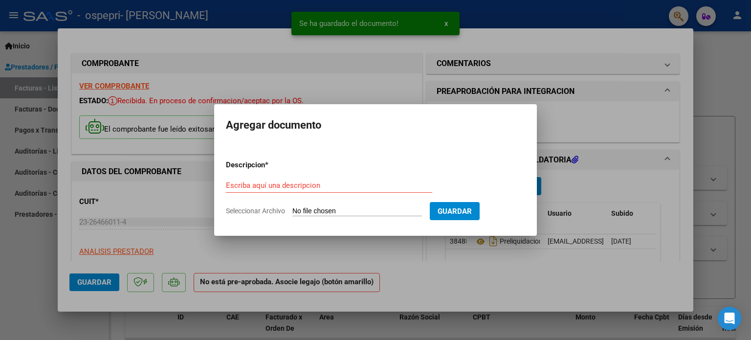
click at [329, 211] on input "Seleccionar Archivo" at bounding box center [357, 211] width 130 height 9
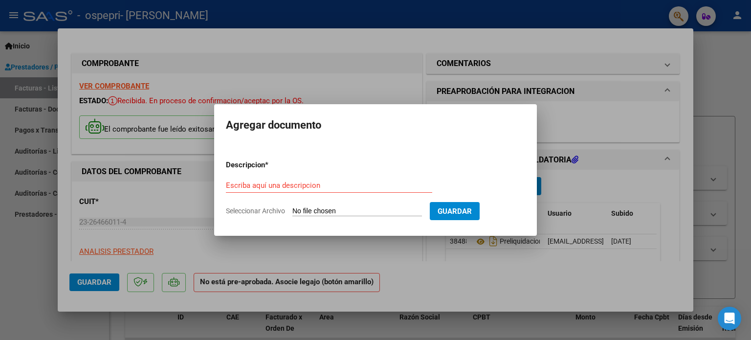
type input "C:\fakepath\Planilla [PERSON_NAME].pdf"
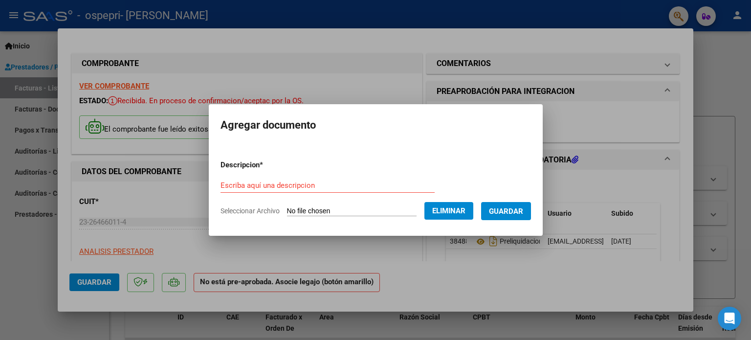
click at [290, 174] on form "Descripcion * Escriba aquí una descripcion Seleccionar Archivo Eliminar Guardar" at bounding box center [376, 187] width 311 height 71
click at [288, 182] on input "Escriba aquí una descripcion" at bounding box center [328, 185] width 214 height 9
type input "Planilla Sept"
click at [509, 209] on span "Guardar" at bounding box center [506, 211] width 34 height 9
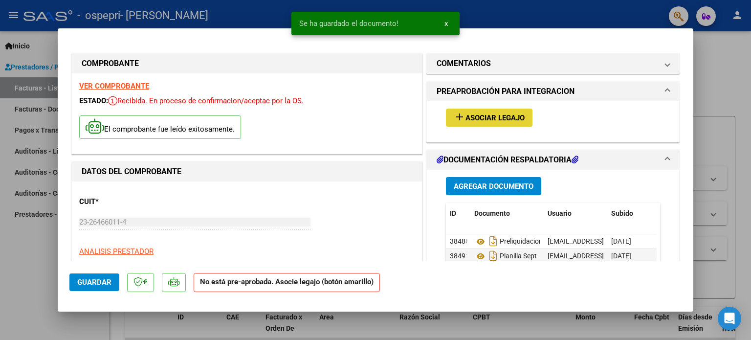
click at [466, 120] on span "Asociar Legajo" at bounding box center [495, 117] width 59 height 9
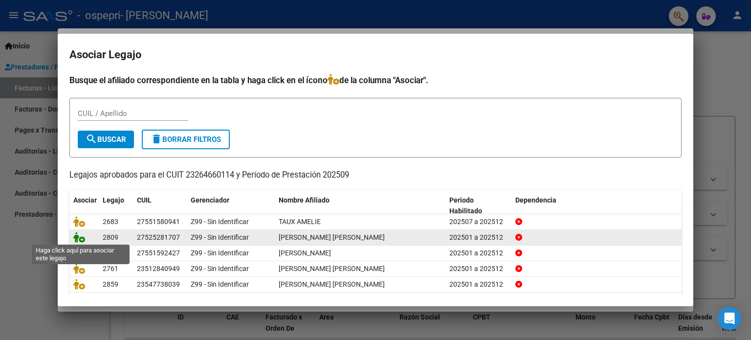
click at [82, 237] on icon at bounding box center [79, 237] width 12 height 11
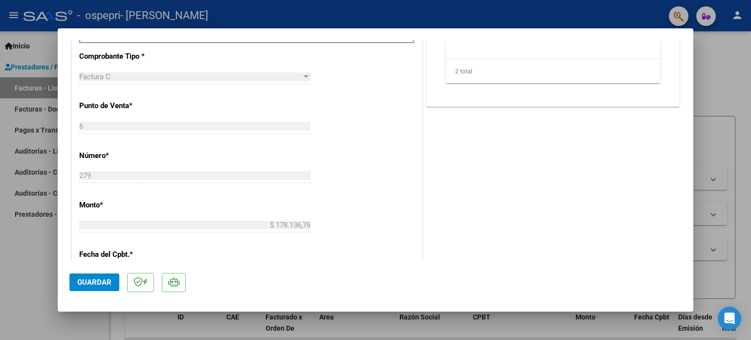
scroll to position [396, 0]
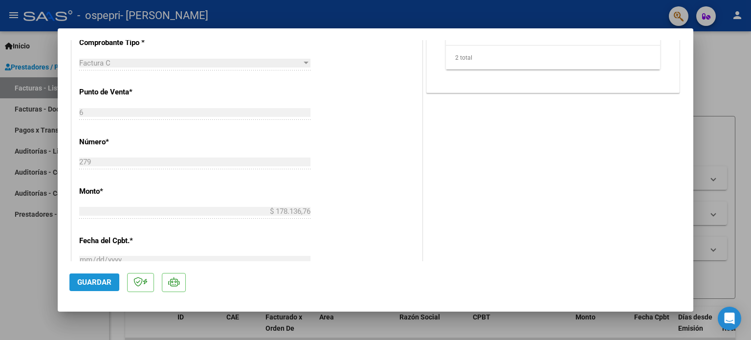
click at [108, 277] on button "Guardar" at bounding box center [94, 282] width 50 height 18
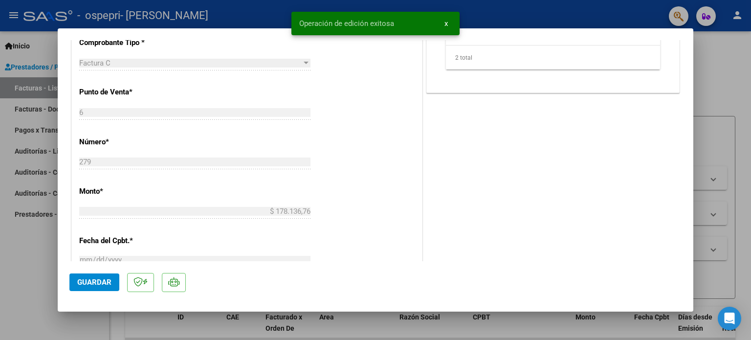
click at [738, 74] on div at bounding box center [375, 170] width 751 height 340
type input "$ 0,00"
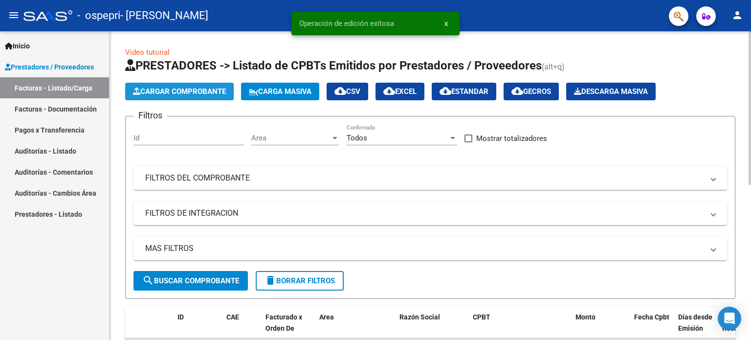
click at [199, 88] on span "Cargar Comprobante" at bounding box center [179, 91] width 93 height 9
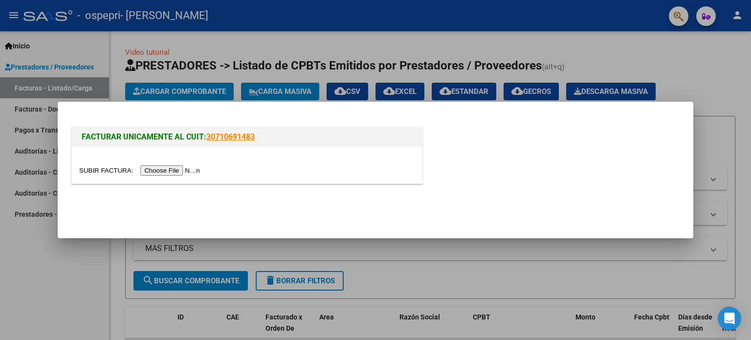
click at [187, 174] on input "file" at bounding box center [141, 170] width 124 height 10
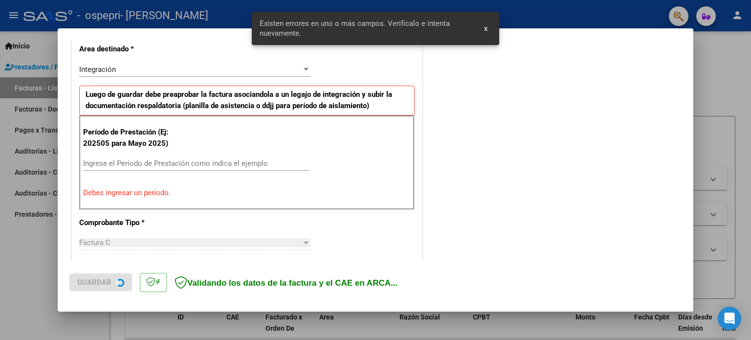
scroll to position [229, 0]
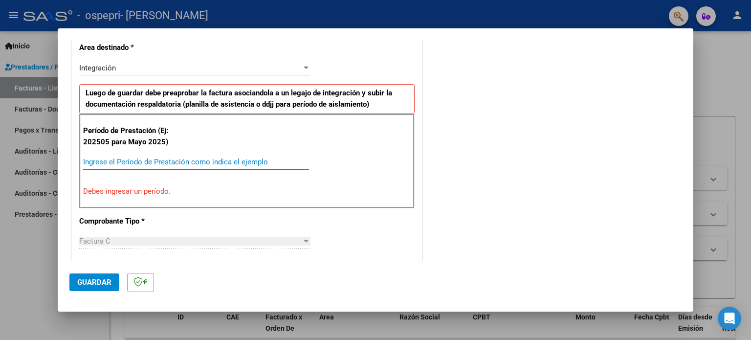
click at [251, 158] on input "Ingrese el Período de Prestación como indica el ejemplo" at bounding box center [196, 161] width 226 height 9
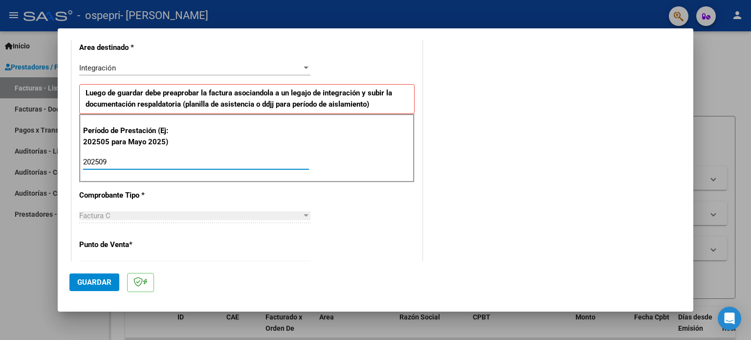
type input "202509"
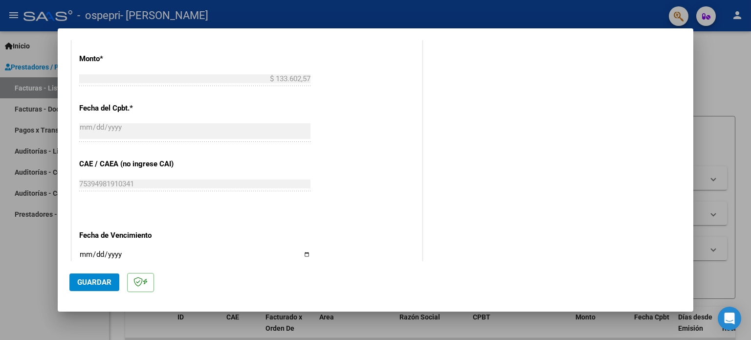
scroll to position [559, 0]
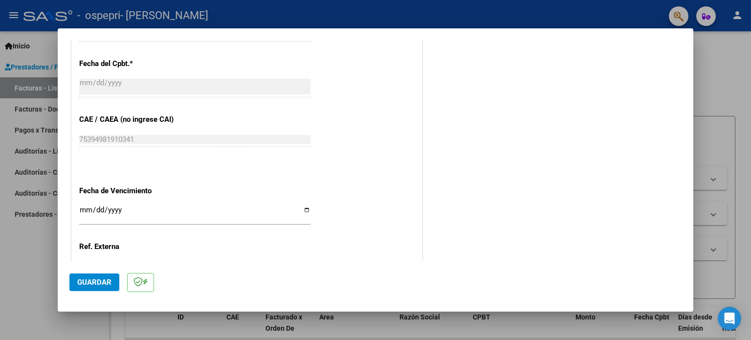
click at [304, 209] on input "Ingresar la fecha" at bounding box center [194, 214] width 231 height 16
type input "[DATE]"
click at [97, 276] on button "Guardar" at bounding box center [94, 282] width 50 height 18
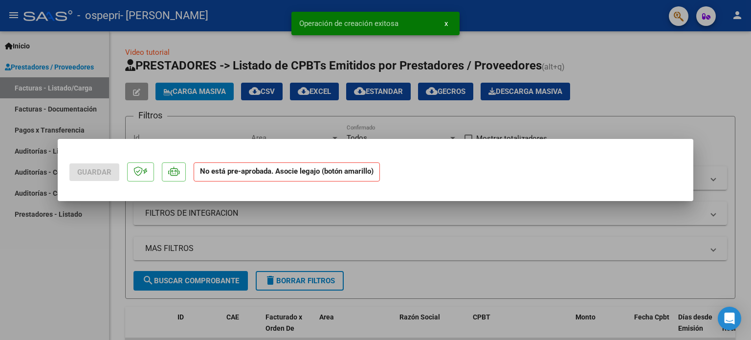
scroll to position [0, 0]
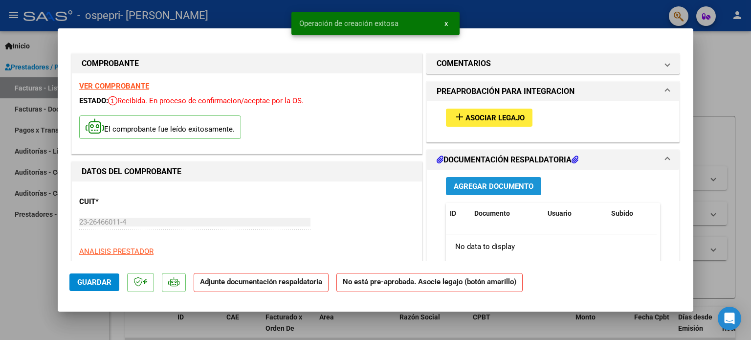
click at [514, 186] on span "Agregar Documento" at bounding box center [494, 186] width 80 height 9
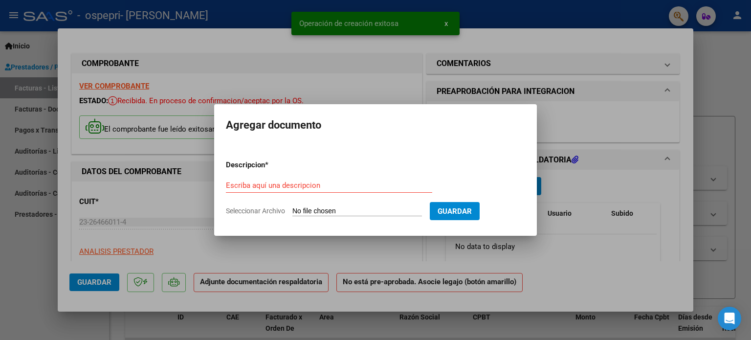
click at [324, 212] on input "Seleccionar Archivo" at bounding box center [357, 211] width 130 height 9
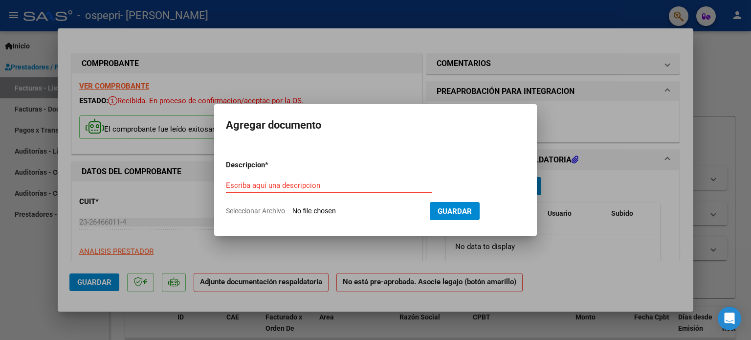
type input "C:\fakepath\PLANILLA X 9JUAN [PERSON_NAME].pdf"
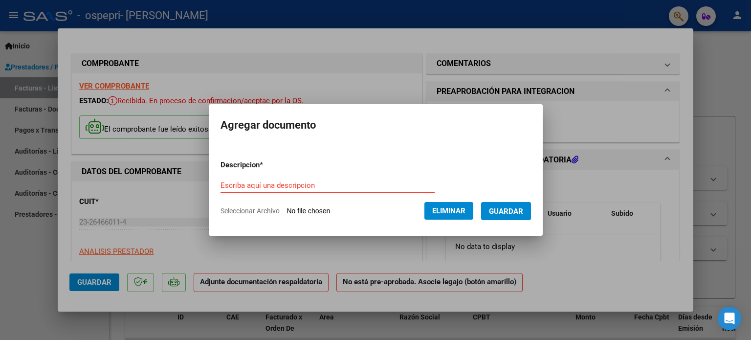
click at [333, 185] on input "Escriba aquí una descripcion" at bounding box center [328, 185] width 214 height 9
type input "Planilla Sept"
click at [522, 210] on span "Guardar" at bounding box center [506, 211] width 34 height 9
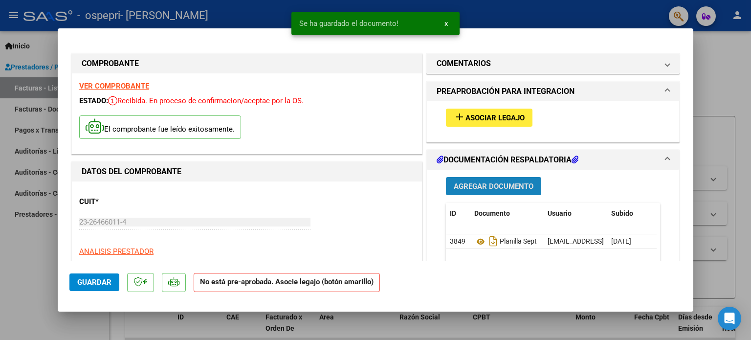
click at [510, 182] on span "Agregar Documento" at bounding box center [494, 186] width 80 height 9
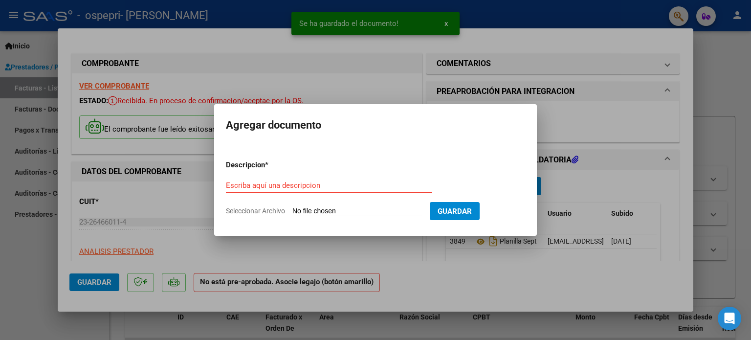
click at [376, 211] on input "Seleccionar Archivo" at bounding box center [357, 211] width 130 height 9
type input "C:\fakepath\apfmimpresionpreliq.pdf"
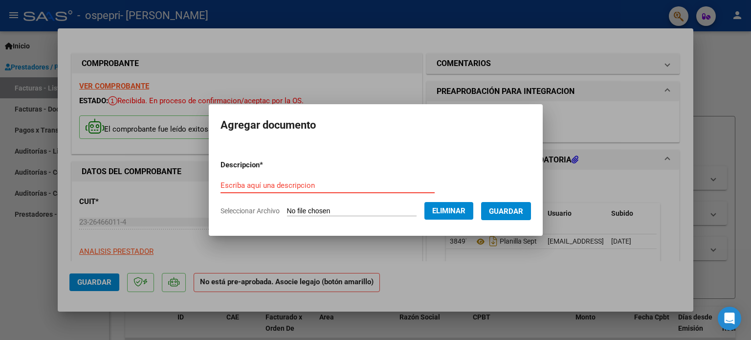
click at [367, 185] on input "Escriba aquí una descripcion" at bounding box center [328, 185] width 214 height 9
type input "Preliquidacion sept"
click at [519, 212] on span "Guardar" at bounding box center [506, 211] width 34 height 9
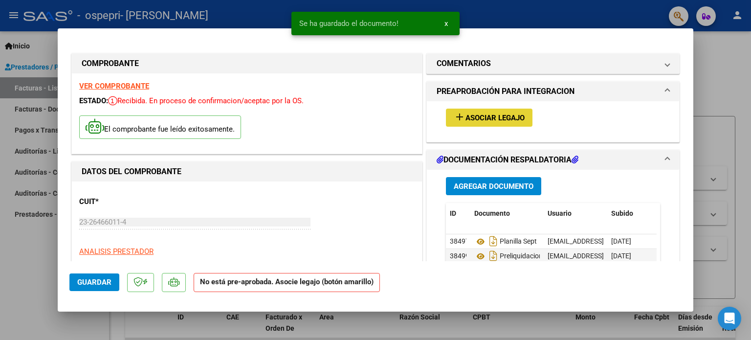
click at [501, 117] on span "Asociar Legajo" at bounding box center [495, 117] width 59 height 9
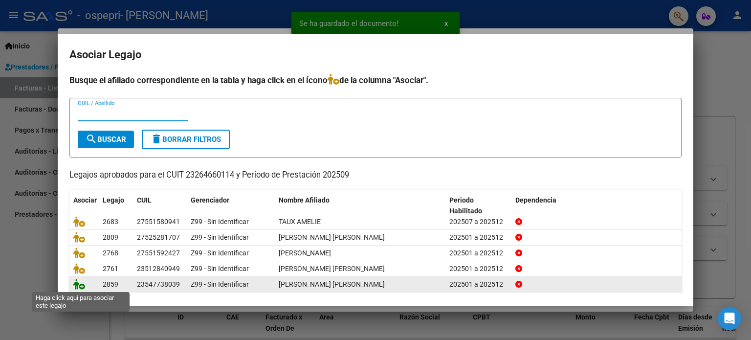
click at [83, 280] on icon at bounding box center [79, 284] width 12 height 11
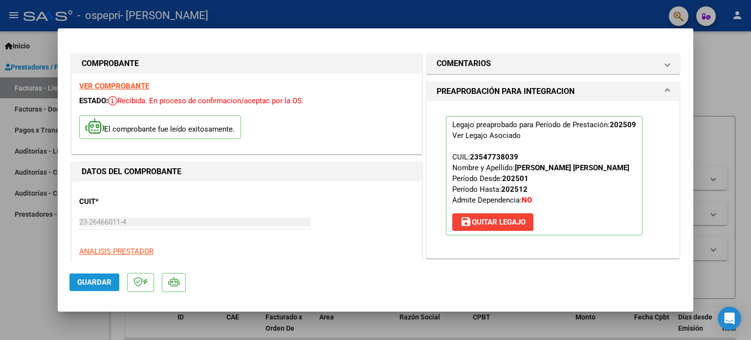
click at [102, 281] on span "Guardar" at bounding box center [94, 282] width 34 height 9
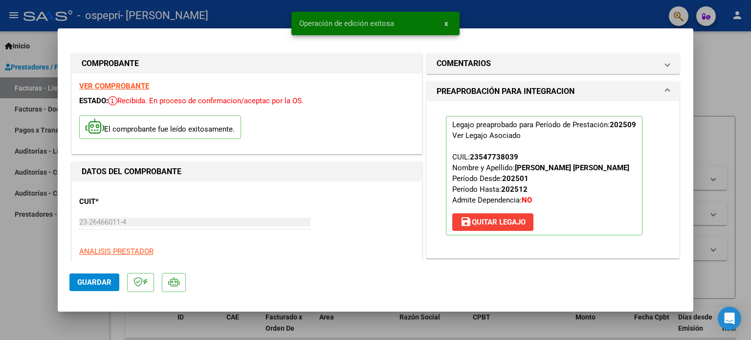
click at [728, 77] on div at bounding box center [375, 170] width 751 height 340
type input "$ 0,00"
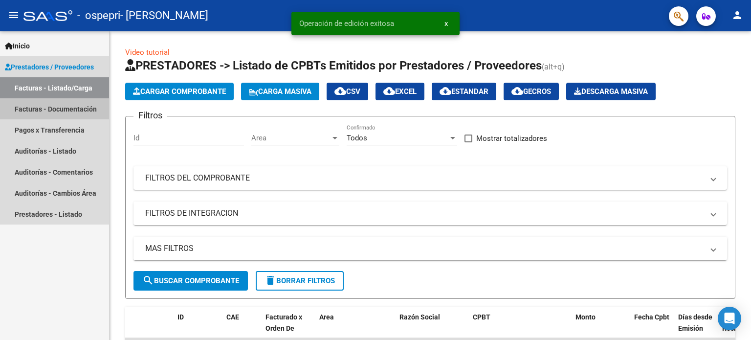
click at [76, 112] on link "Facturas - Documentación" at bounding box center [54, 108] width 109 height 21
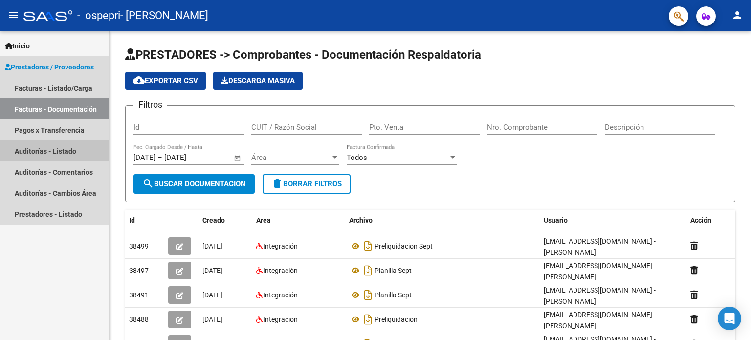
click at [51, 158] on link "Auditorías - Listado" at bounding box center [54, 150] width 109 height 21
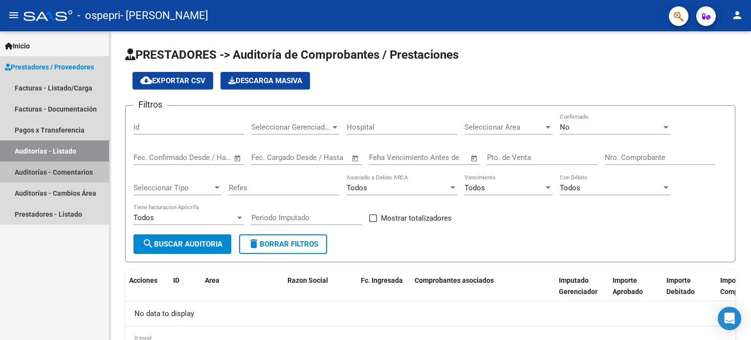
click at [55, 171] on link "Auditorías - Comentarios" at bounding box center [54, 171] width 109 height 21
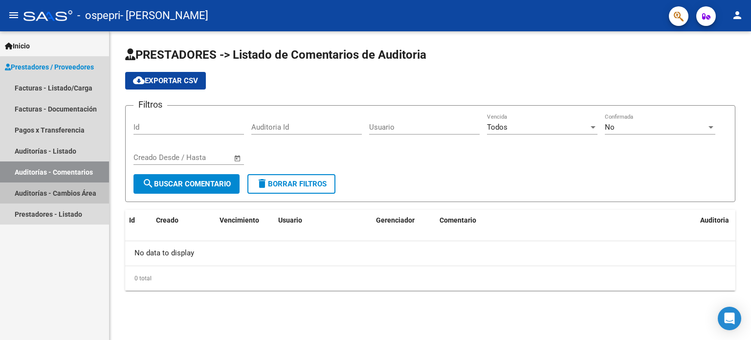
click at [61, 190] on link "Auditorías - Cambios Área" at bounding box center [54, 192] width 109 height 21
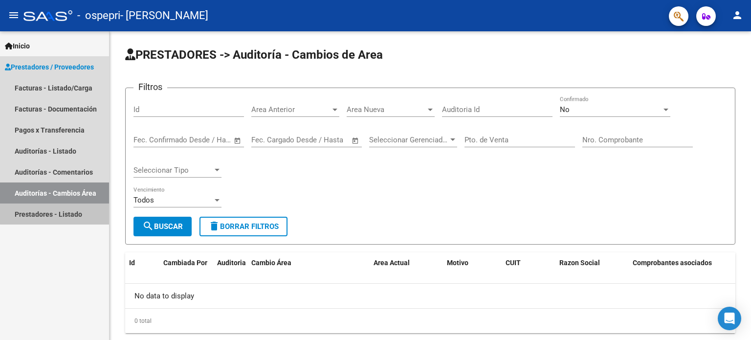
click at [65, 213] on link "Prestadores - Listado" at bounding box center [54, 213] width 109 height 21
